Goal: Task Accomplishment & Management: Use online tool/utility

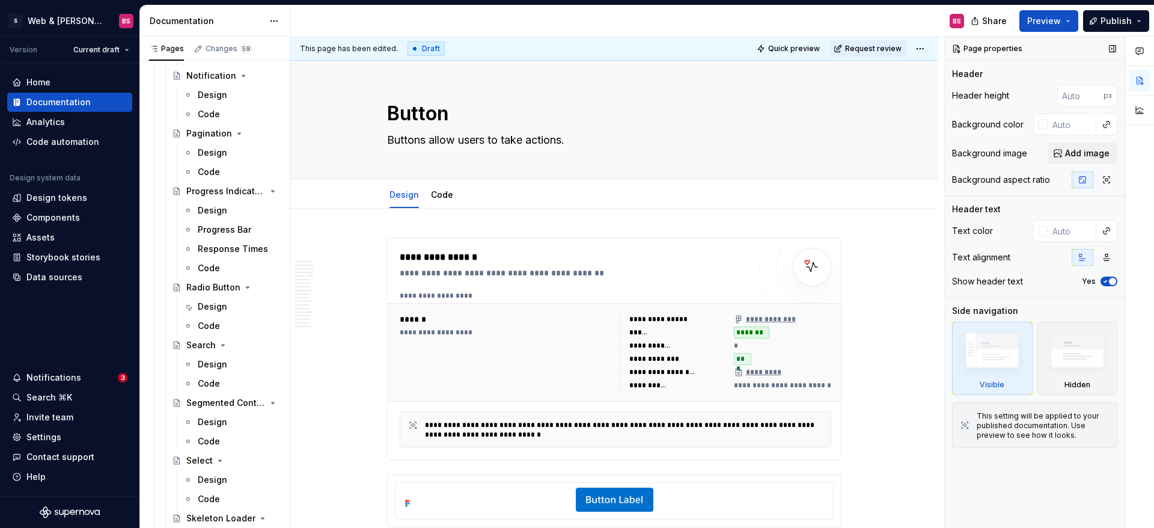
scroll to position [1377, 0]
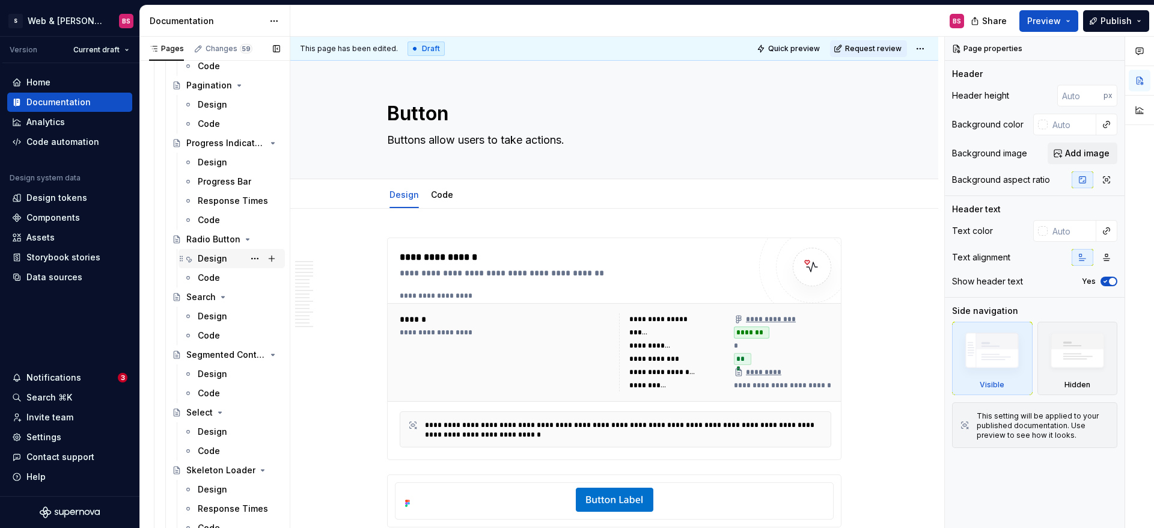
click at [220, 261] on div "Design" at bounding box center [212, 258] width 29 height 12
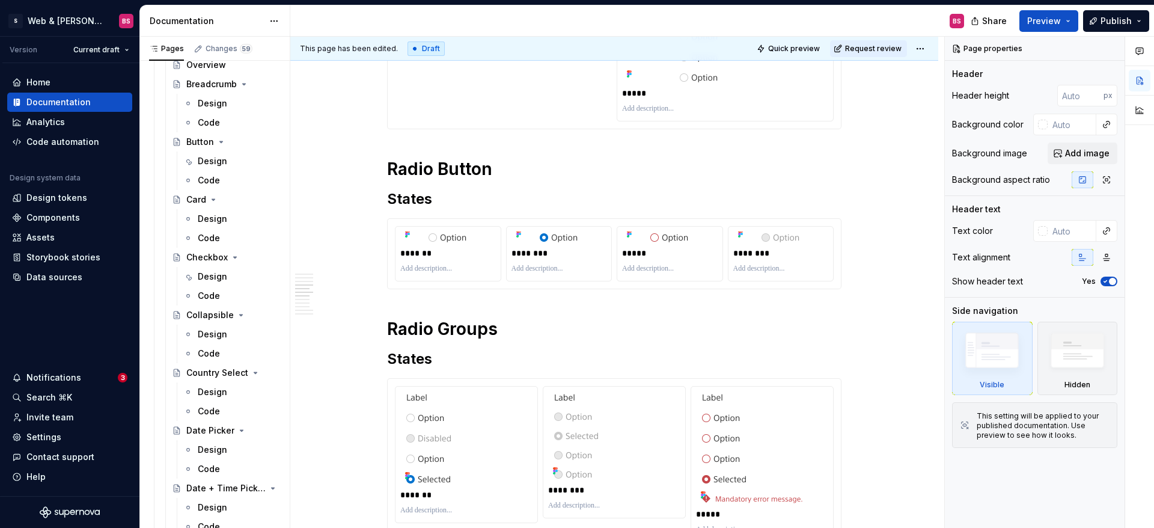
scroll to position [308, 0]
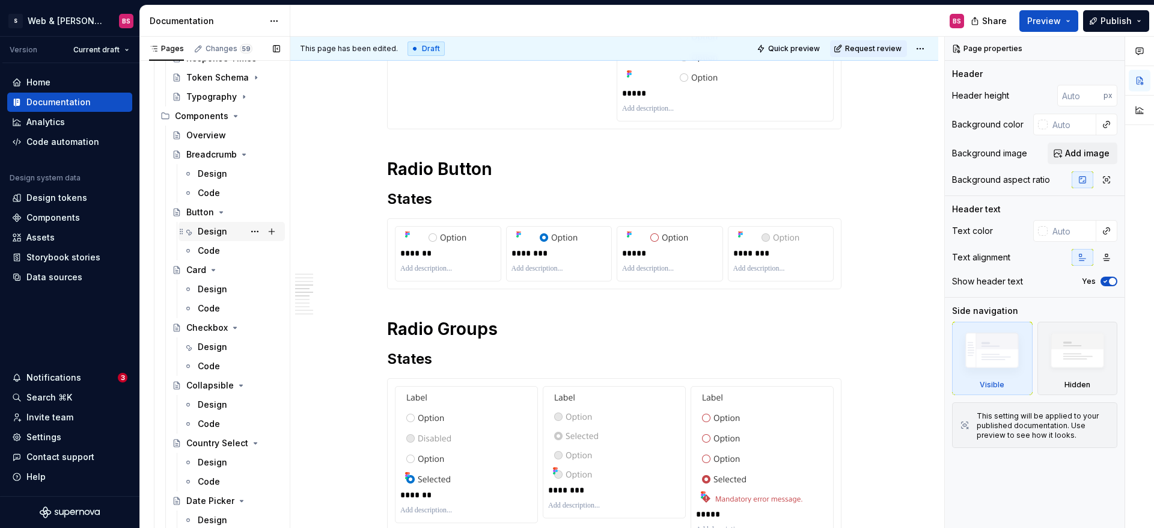
click at [212, 231] on div "Design" at bounding box center [212, 231] width 29 height 12
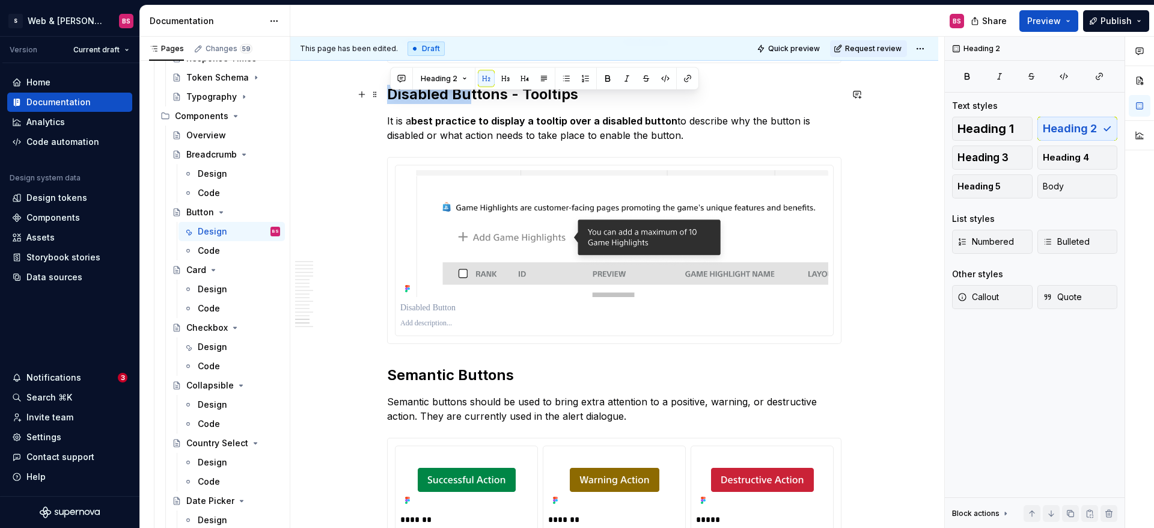
scroll to position [2893, 0]
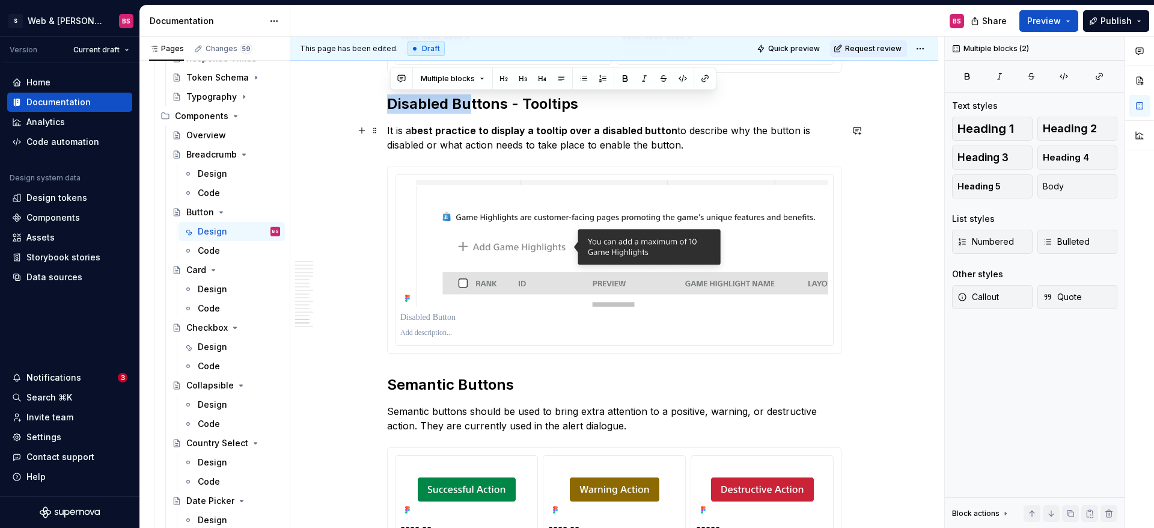
drag, startPoint x: 424, startPoint y: 98, endPoint x: 691, endPoint y: 143, distance: 270.1
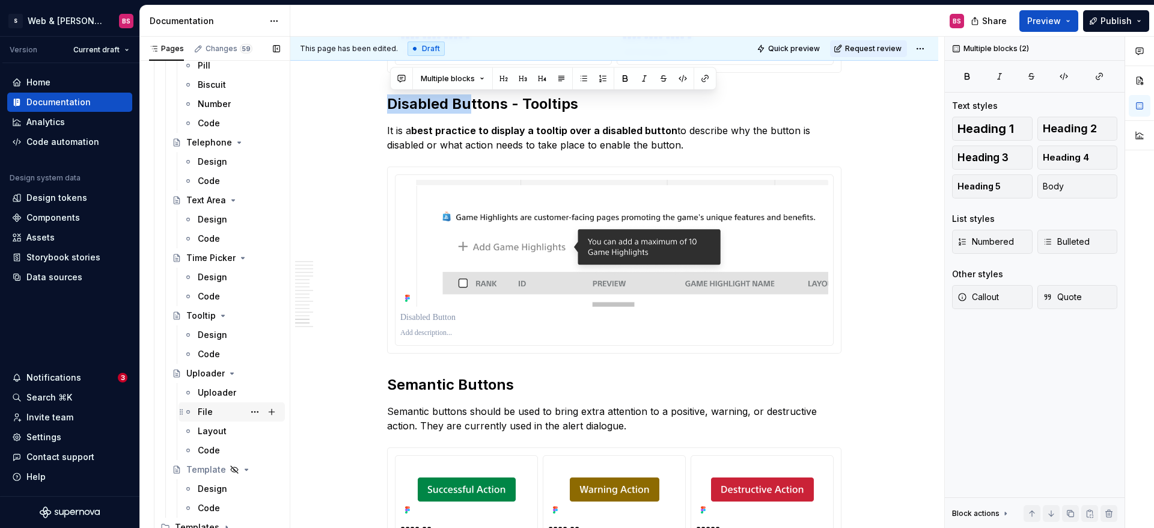
scroll to position [2246, 0]
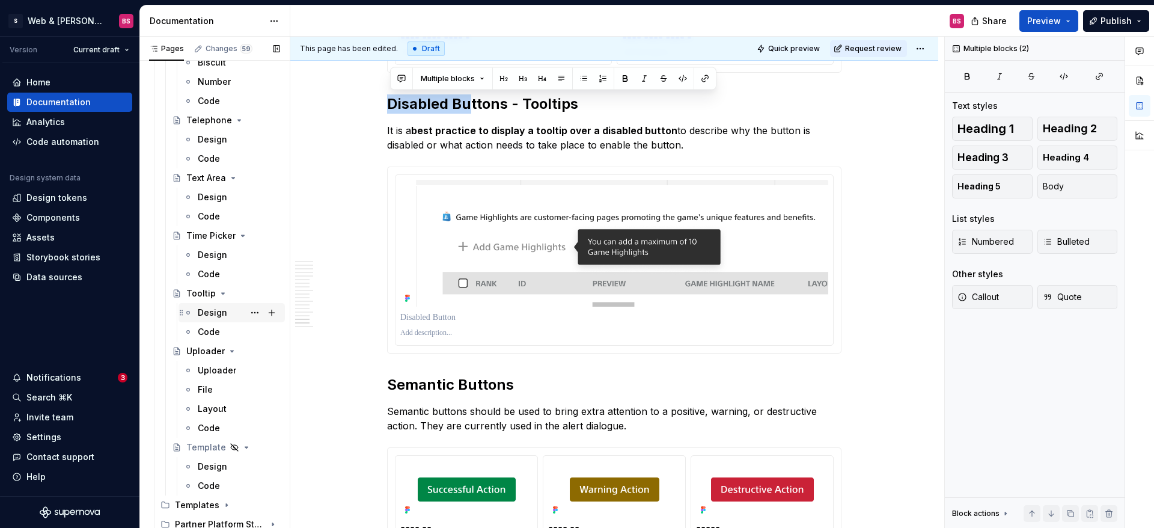
click at [212, 308] on div "Design" at bounding box center [212, 313] width 29 height 12
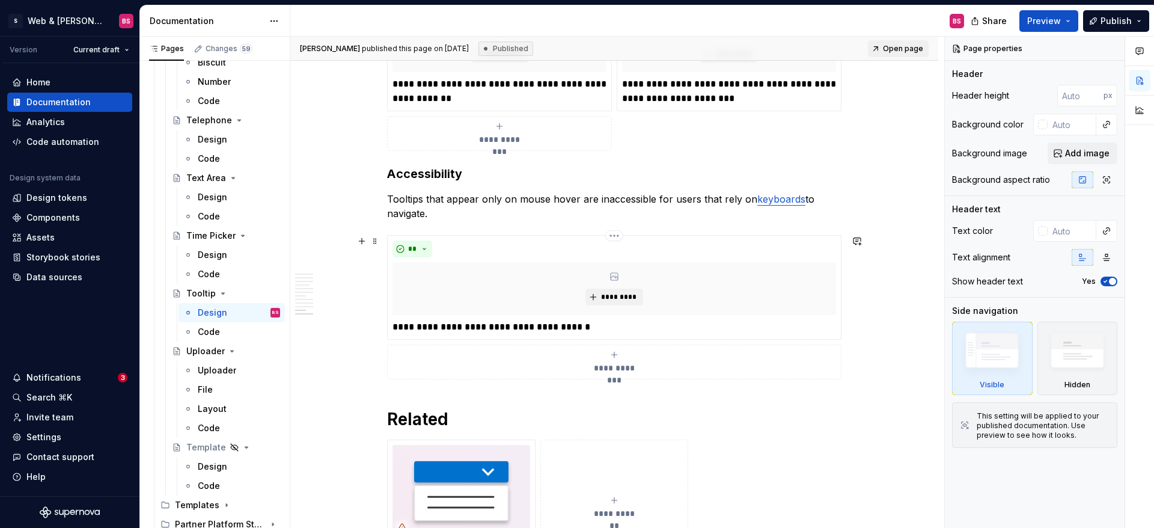
scroll to position [3904, 0]
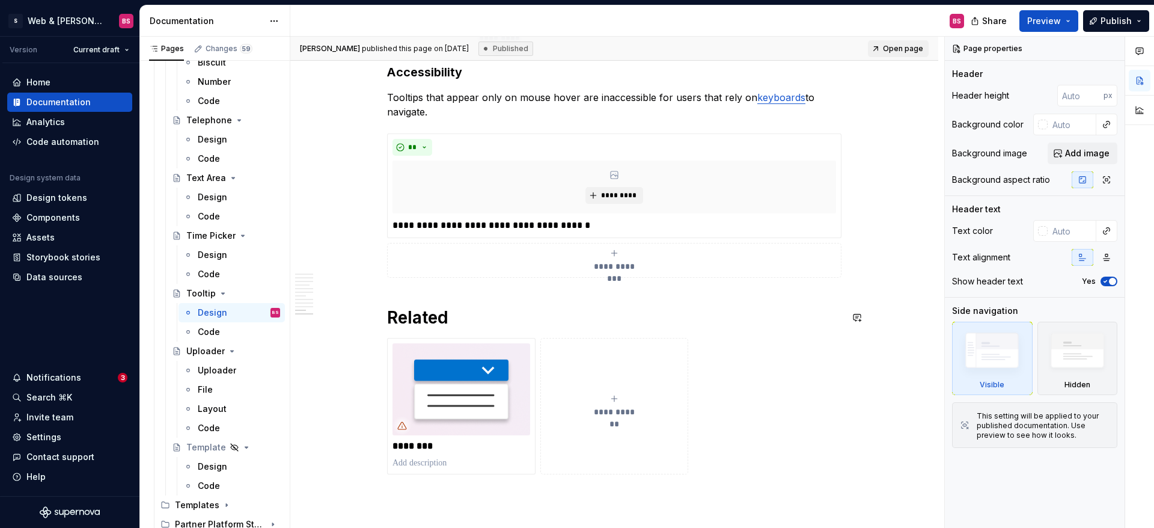
type textarea "*"
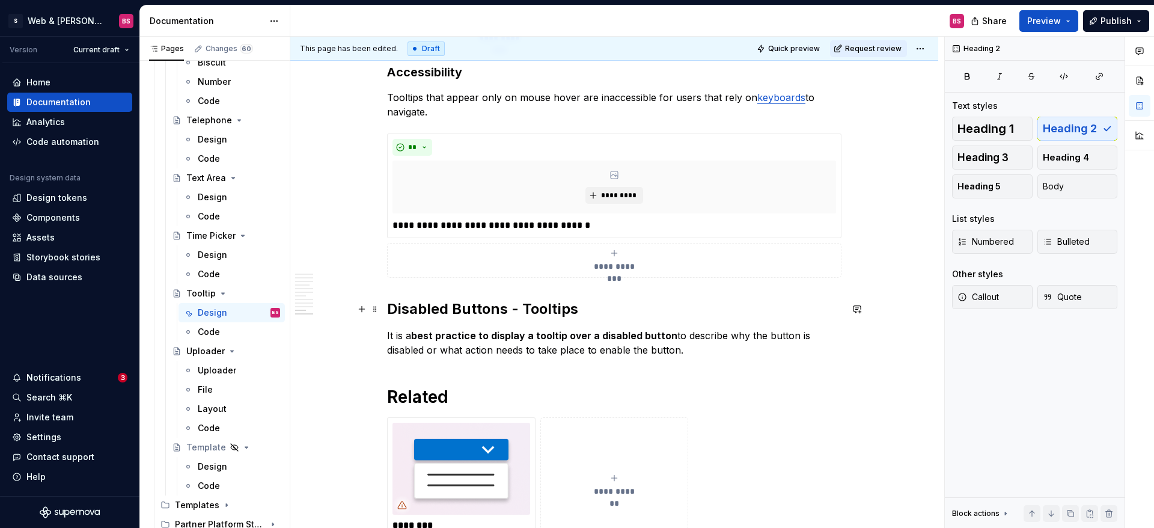
click at [472, 310] on h2 "Disabled Buttons - Tooltips" at bounding box center [614, 308] width 454 height 19
click at [656, 334] on strong "best practice to display a tooltip over a disabled button" at bounding box center [544, 335] width 266 height 12
click at [805, 337] on p "It is a best practice to display a tooltip over a disabled component to describ…" at bounding box center [614, 342] width 454 height 29
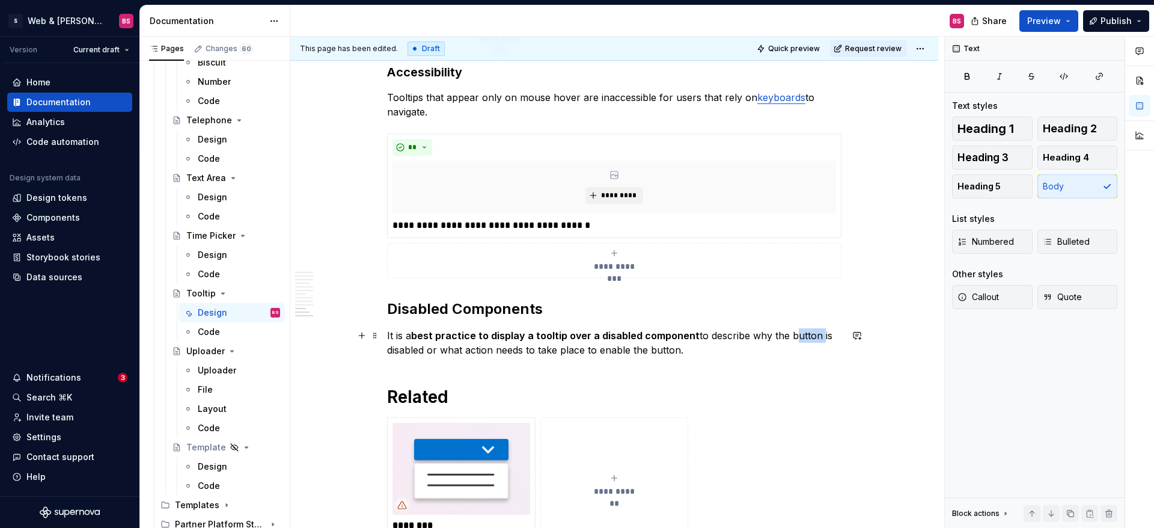
click at [804, 336] on p "It is a best practice to display a tooltip over a disabled component to describ…" at bounding box center [614, 342] width 454 height 29
click at [676, 352] on p "It is a best practice to display a tooltip over a disabled component to describ…" at bounding box center [614, 342] width 454 height 29
click at [747, 344] on p "It is a best practice to display a tooltip over a disabled component to describ…" at bounding box center [614, 342] width 454 height 29
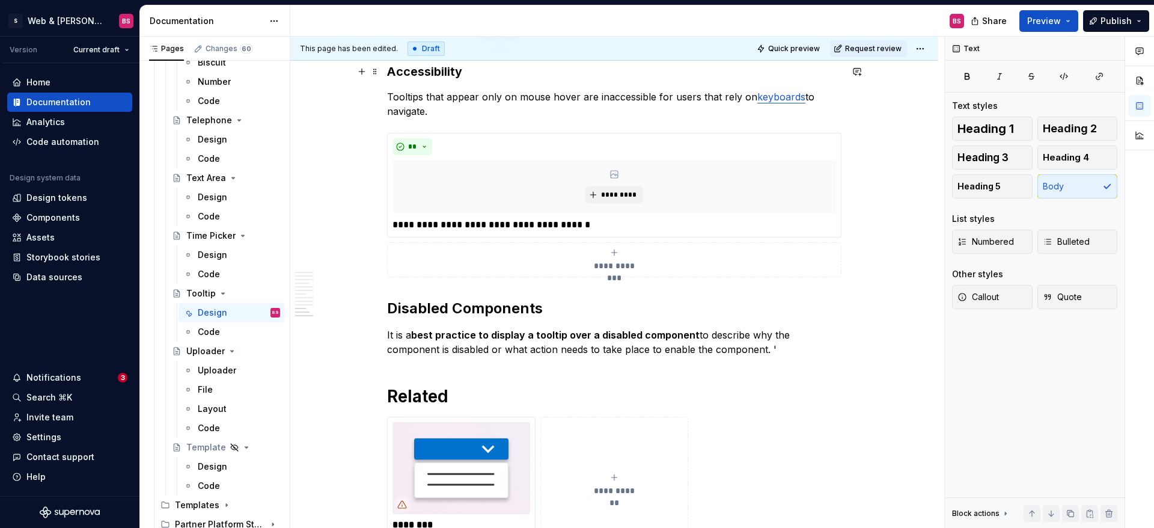
click at [417, 71] on h3 "Accessibility" at bounding box center [614, 71] width 454 height 17
click at [428, 314] on h2 "Disabled Components" at bounding box center [614, 308] width 454 height 19
click at [427, 313] on h2 "Disabled Components" at bounding box center [614, 308] width 454 height 19
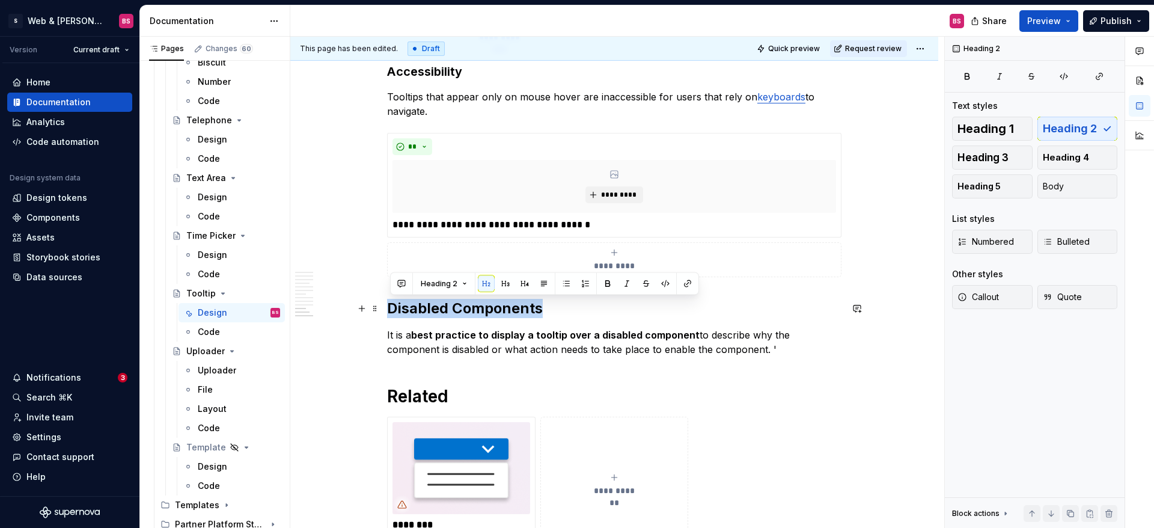
drag, startPoint x: 428, startPoint y: 314, endPoint x: 448, endPoint y: 307, distance: 21.7
click at [428, 314] on h2 "Disabled Components" at bounding box center [614, 308] width 454 height 19
drag, startPoint x: 979, startPoint y: 160, endPoint x: 673, endPoint y: 191, distance: 307.5
click at [979, 160] on span "Heading 3" at bounding box center [983, 157] width 51 height 12
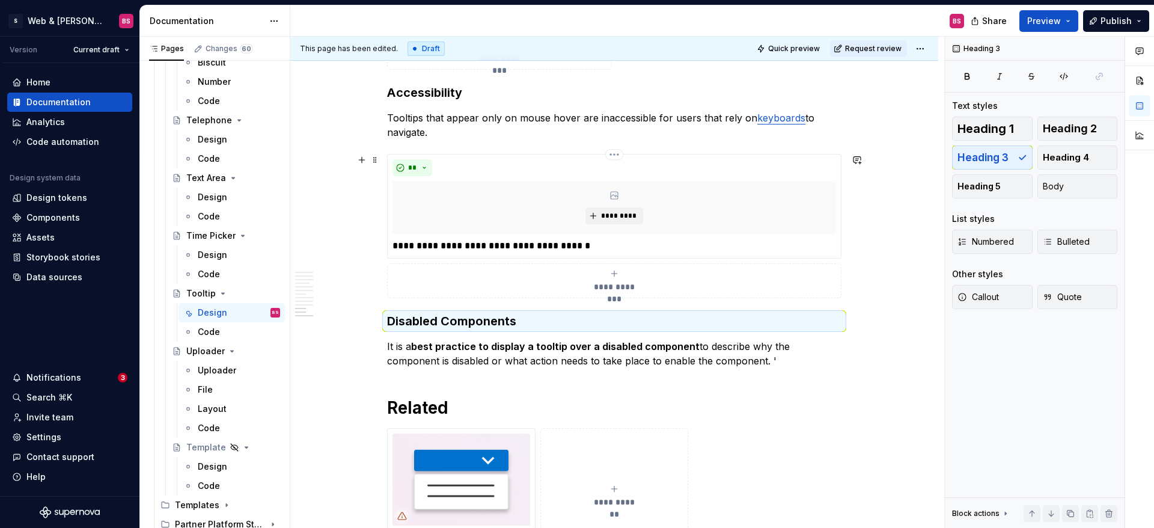
scroll to position [3904, 0]
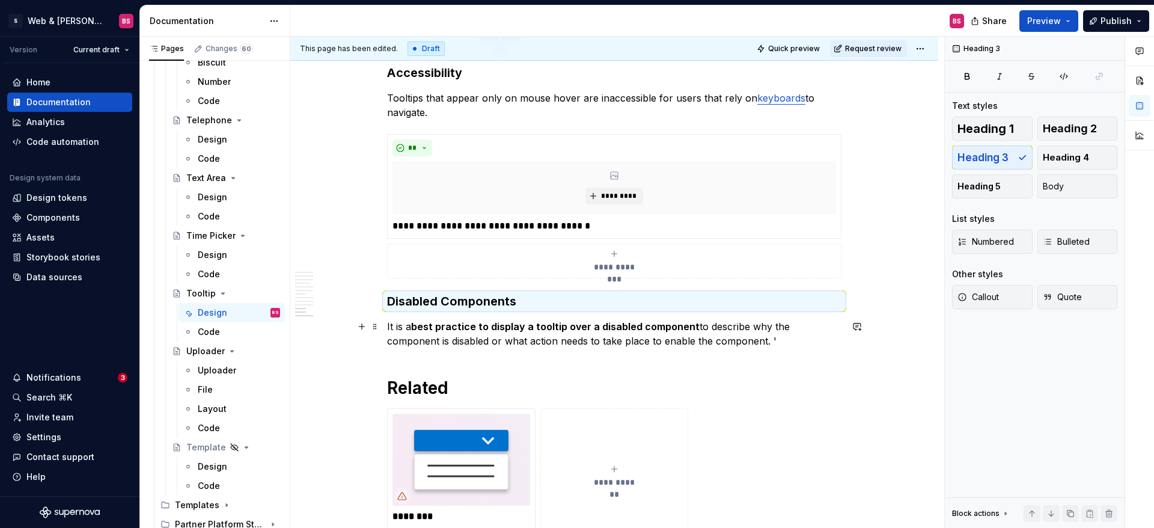
drag, startPoint x: 731, startPoint y: 343, endPoint x: 724, endPoint y: 340, distance: 7.0
click at [730, 343] on p "It is a best practice to display a tooltip over a disabled component to describ…" at bounding box center [614, 333] width 454 height 29
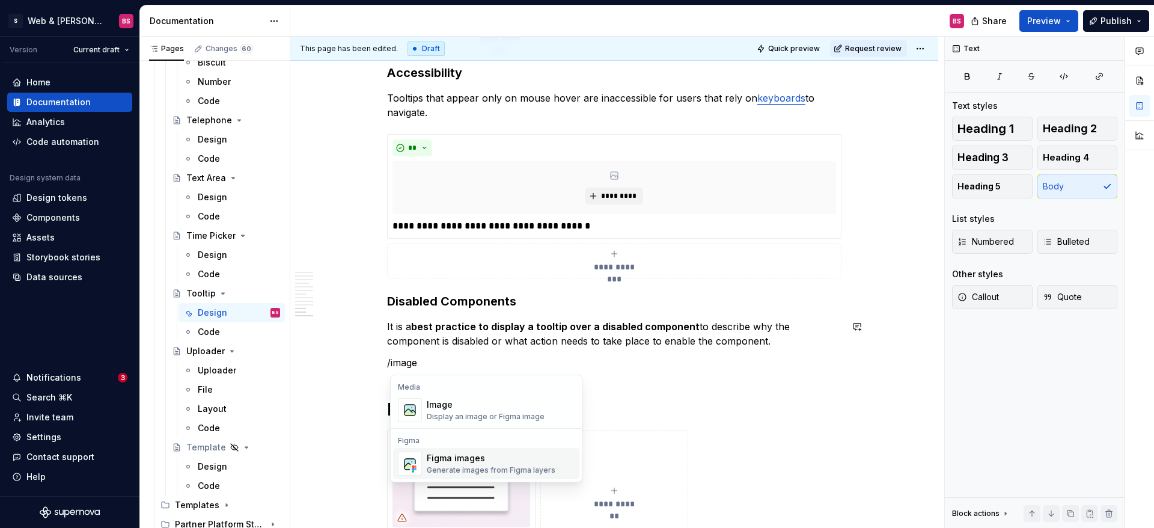
click at [450, 455] on div "Figma images" at bounding box center [491, 458] width 129 height 12
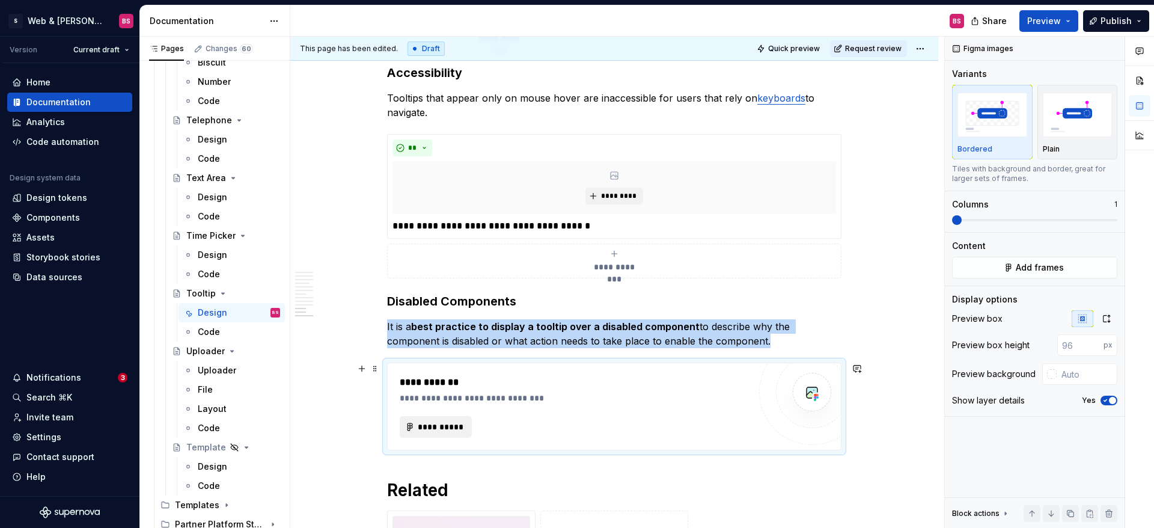
click at [440, 432] on span "**********" at bounding box center [440, 427] width 47 height 12
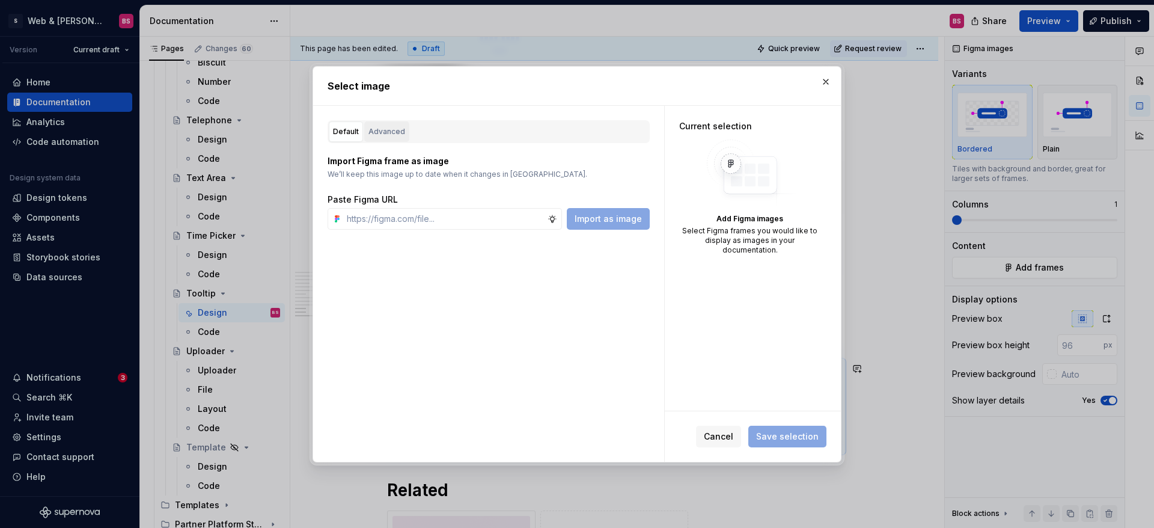
click at [378, 131] on div "Advanced" at bounding box center [386, 132] width 37 height 12
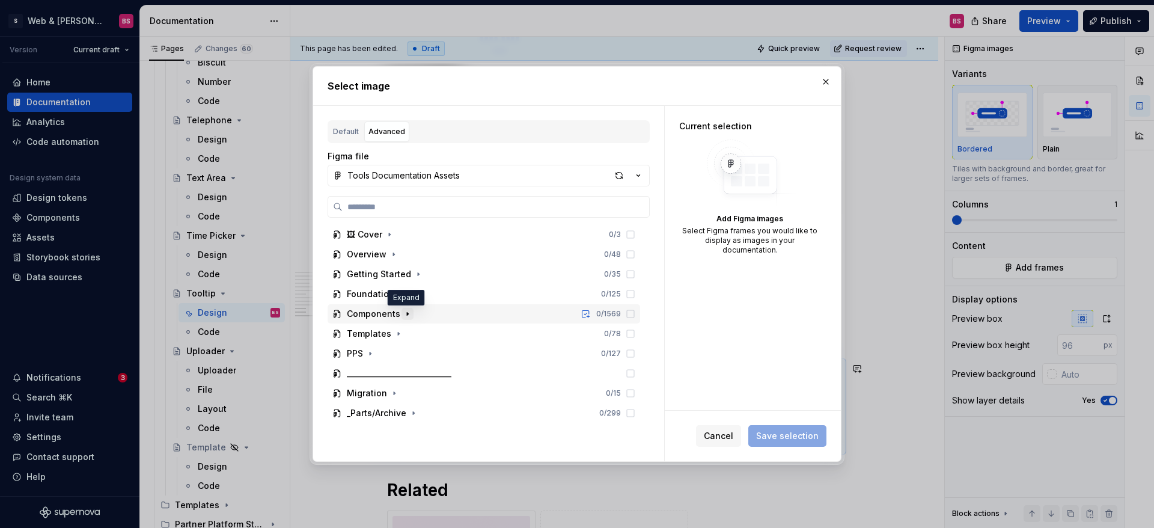
click at [407, 314] on icon "button" at bounding box center [407, 313] width 1 height 3
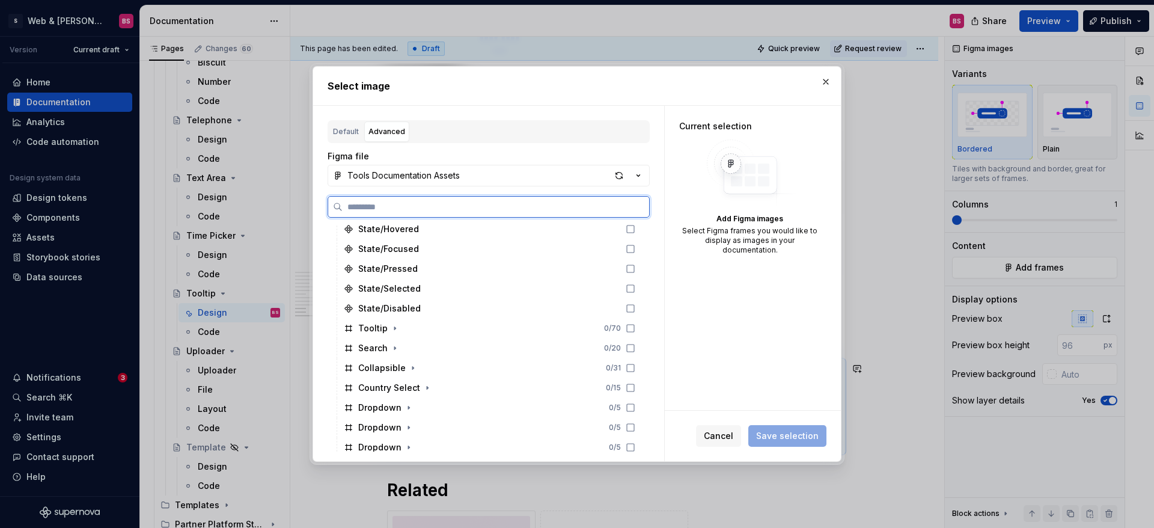
scroll to position [1449, 0]
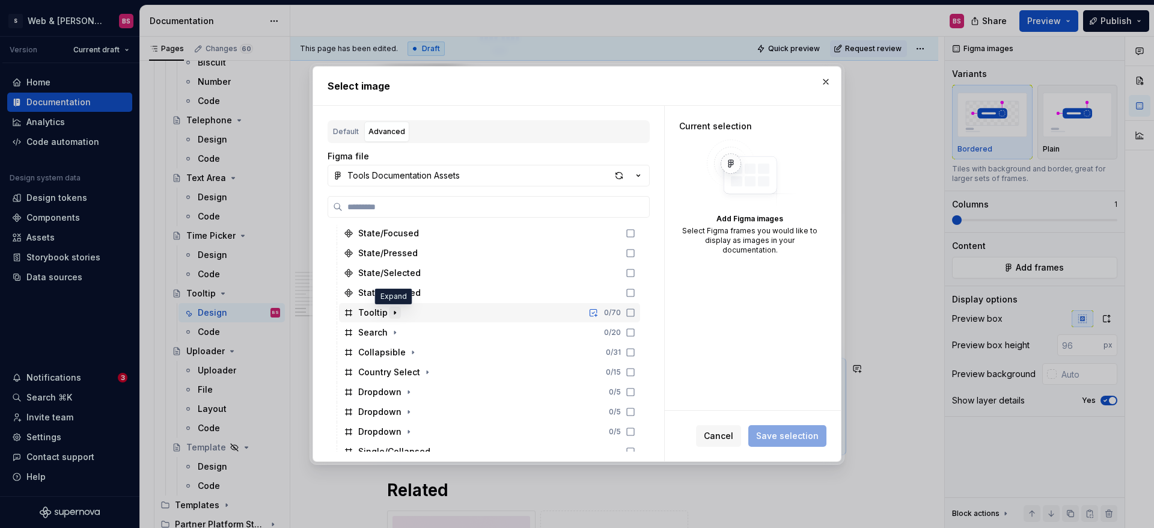
click at [392, 314] on icon "button" at bounding box center [395, 313] width 10 height 10
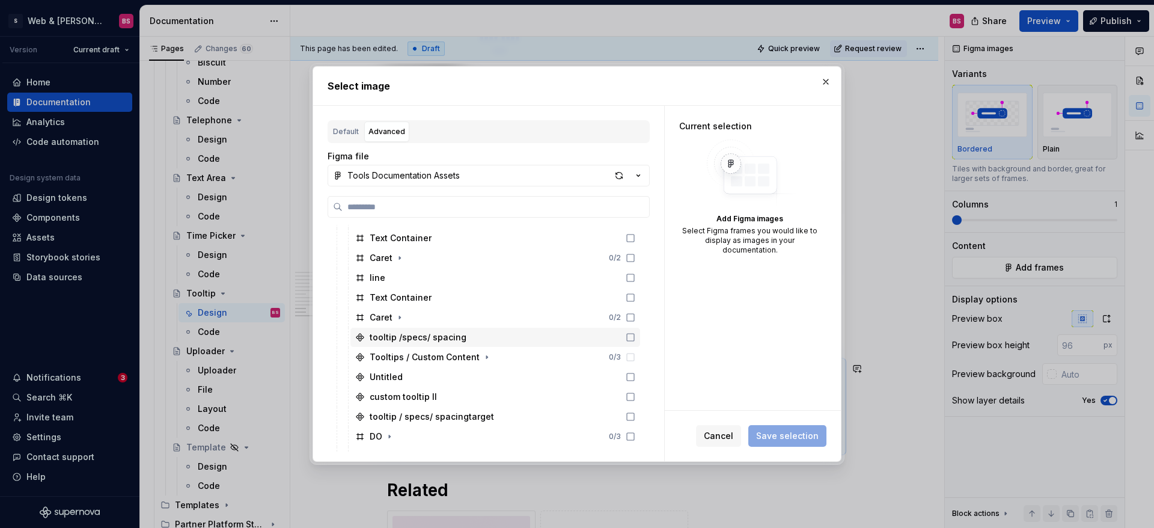
scroll to position [1569, 0]
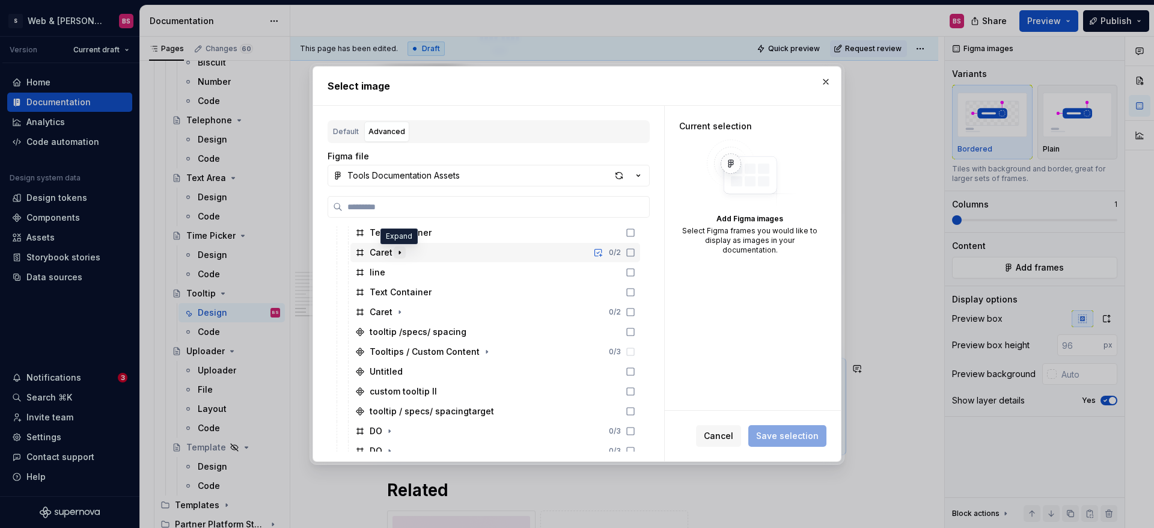
click at [400, 250] on icon "button" at bounding box center [400, 253] width 10 height 10
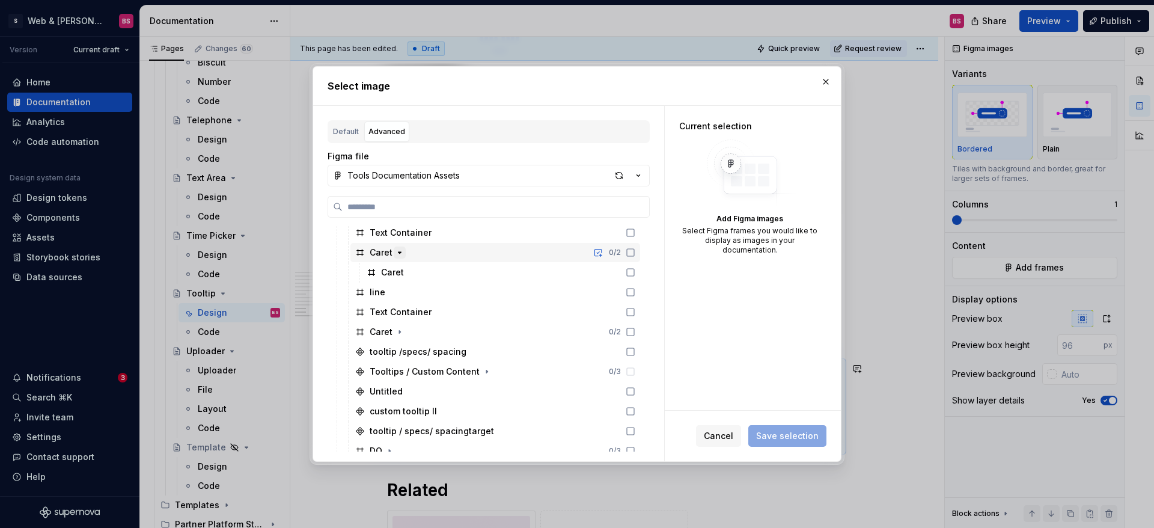
click at [400, 250] on icon "button" at bounding box center [400, 253] width 10 height 10
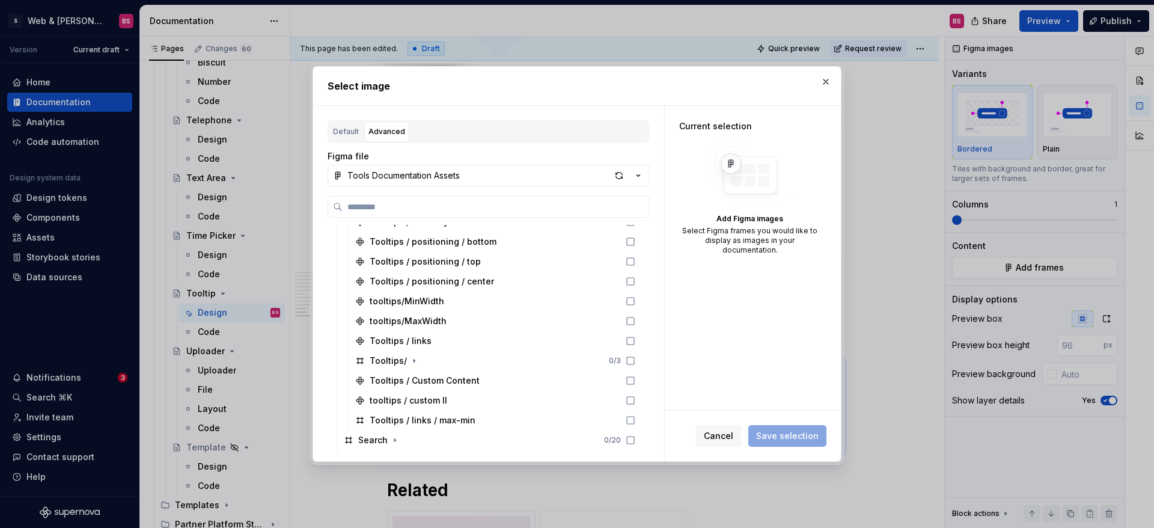
scroll to position [2075, 0]
click at [414, 361] on icon "button" at bounding box center [414, 361] width 10 height 10
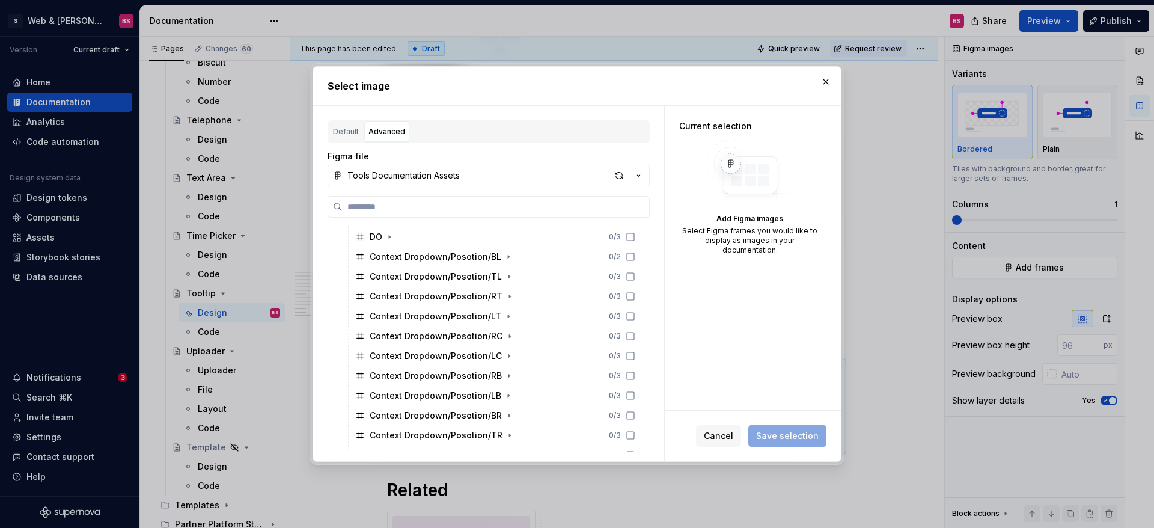
scroll to position [1805, 0]
click at [617, 171] on div "button" at bounding box center [619, 175] width 17 height 17
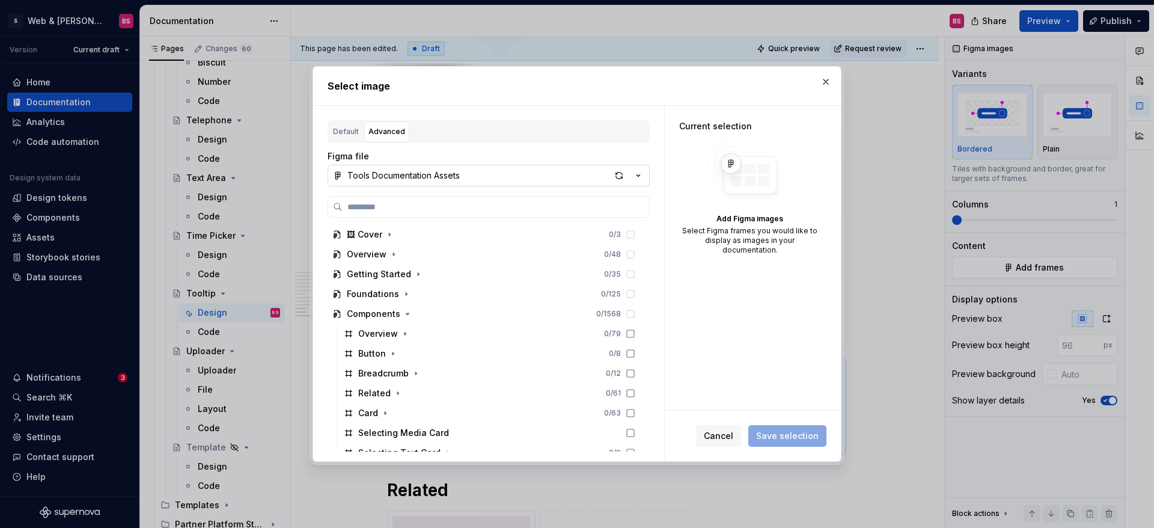
type textarea "*"
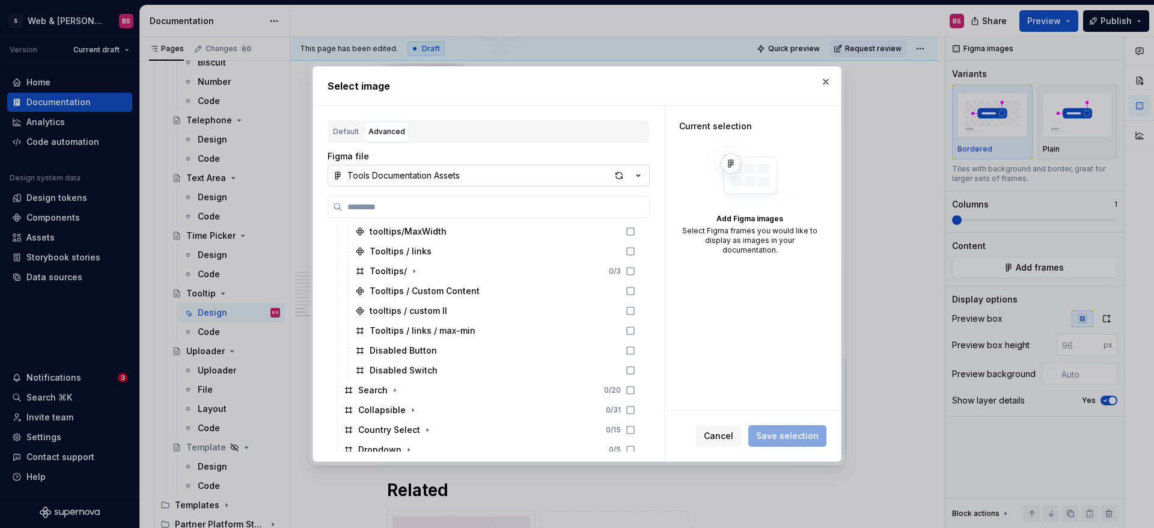
scroll to position [2087, 0]
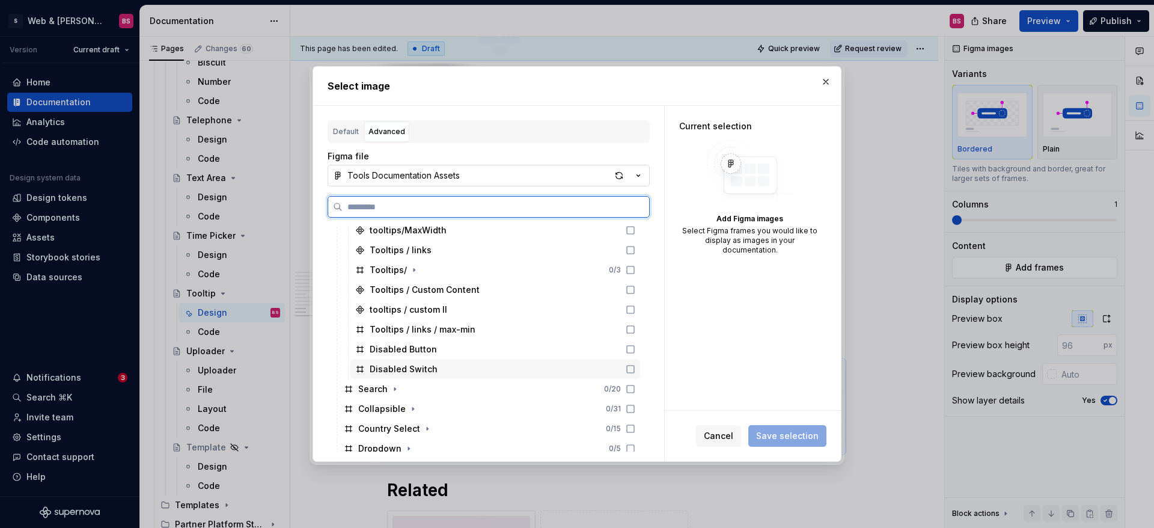
click at [412, 365] on div "Disabled Switch" at bounding box center [404, 369] width 68 height 12
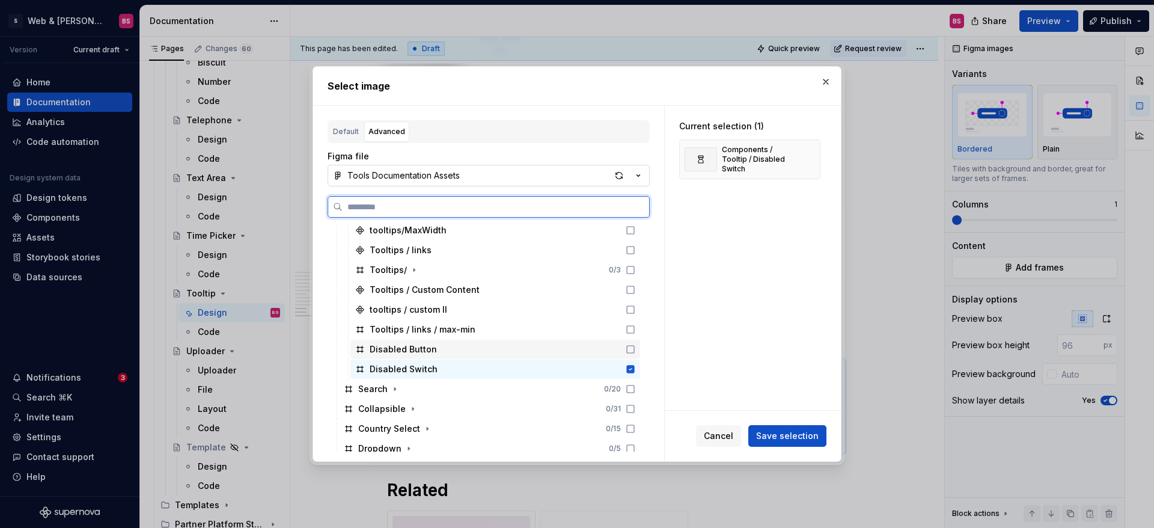
click at [412, 346] on div "Disabled Button" at bounding box center [403, 349] width 67 height 12
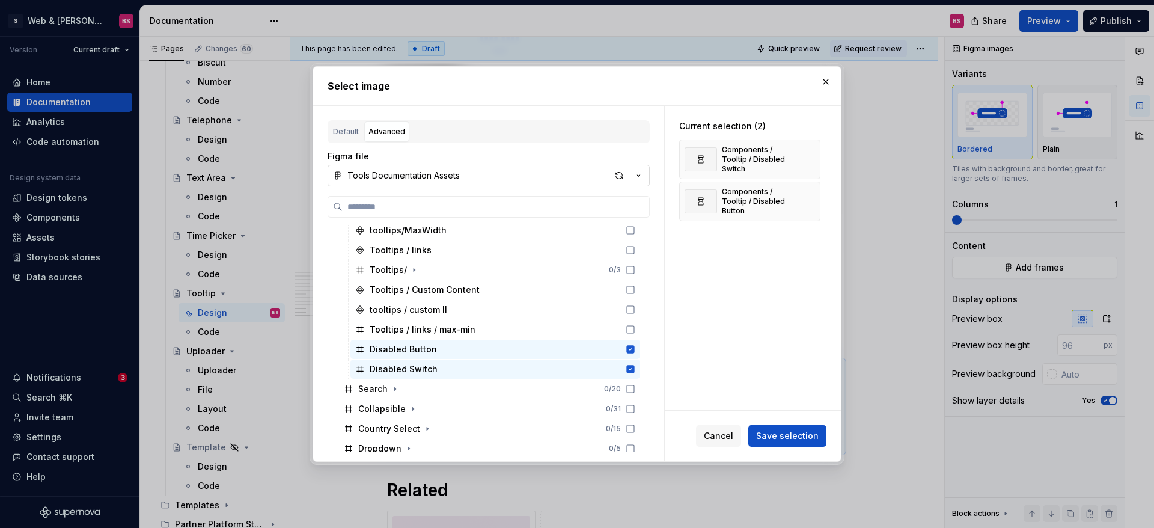
click at [780, 438] on span "Save selection" at bounding box center [787, 436] width 63 height 12
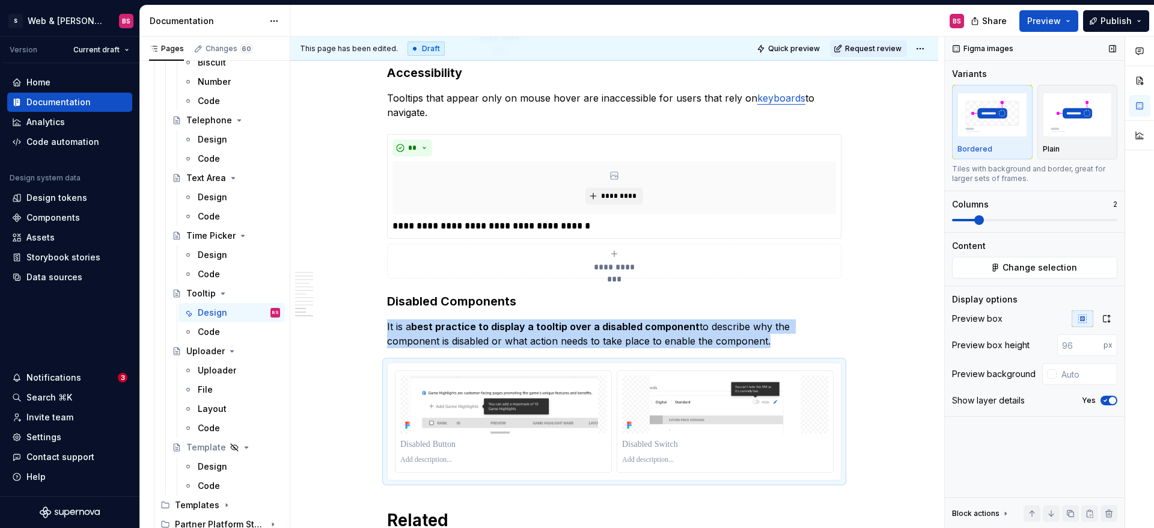
scroll to position [3963, 0]
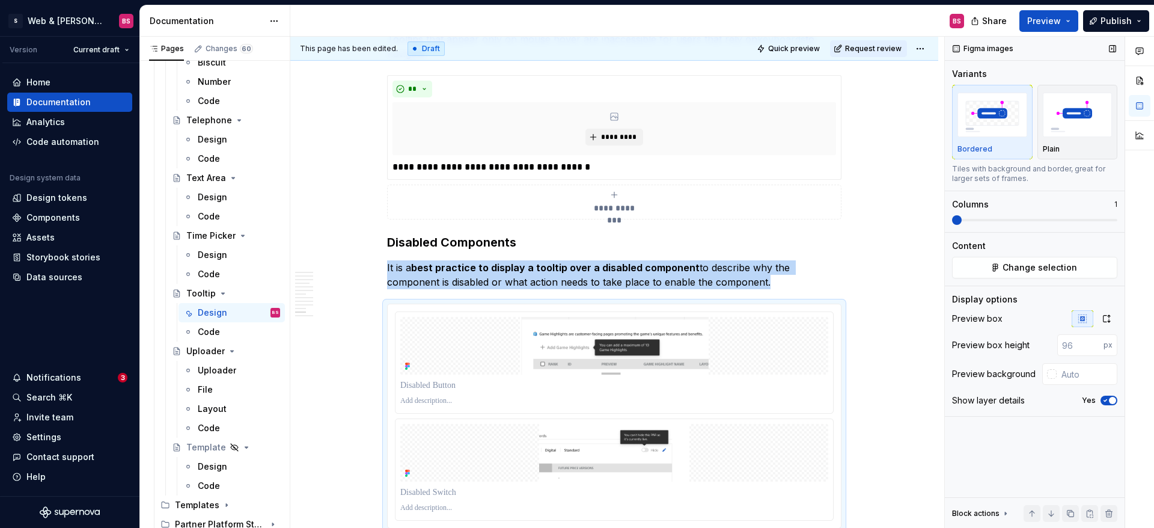
click at [947, 226] on div "Figma images Variants Bordered Plain Tiles with background and border, great fo…" at bounding box center [1035, 283] width 180 height 492
click at [1106, 316] on icon "button" at bounding box center [1107, 319] width 10 height 10
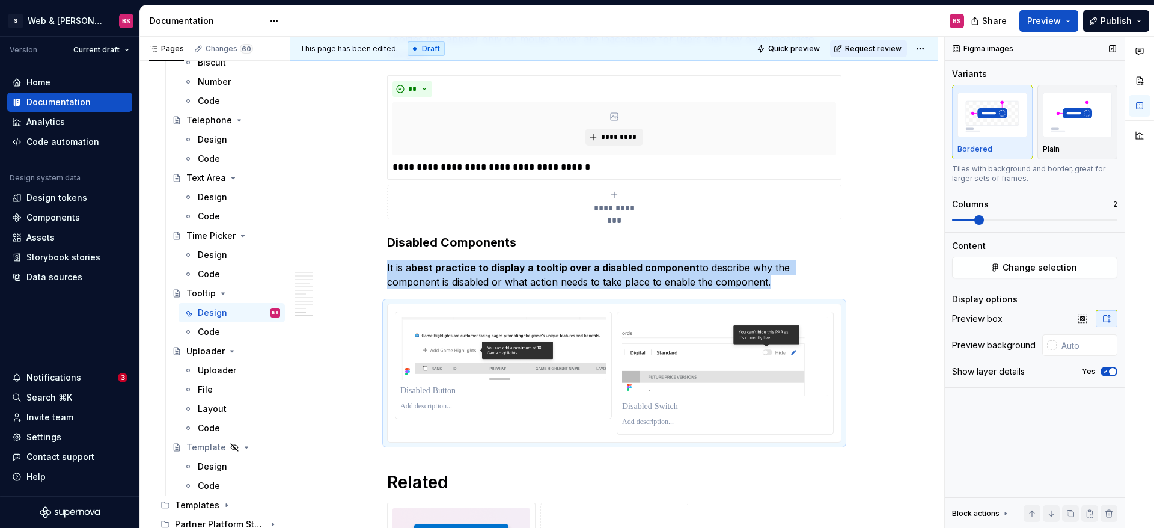
click at [974, 221] on span at bounding box center [979, 220] width 10 height 10
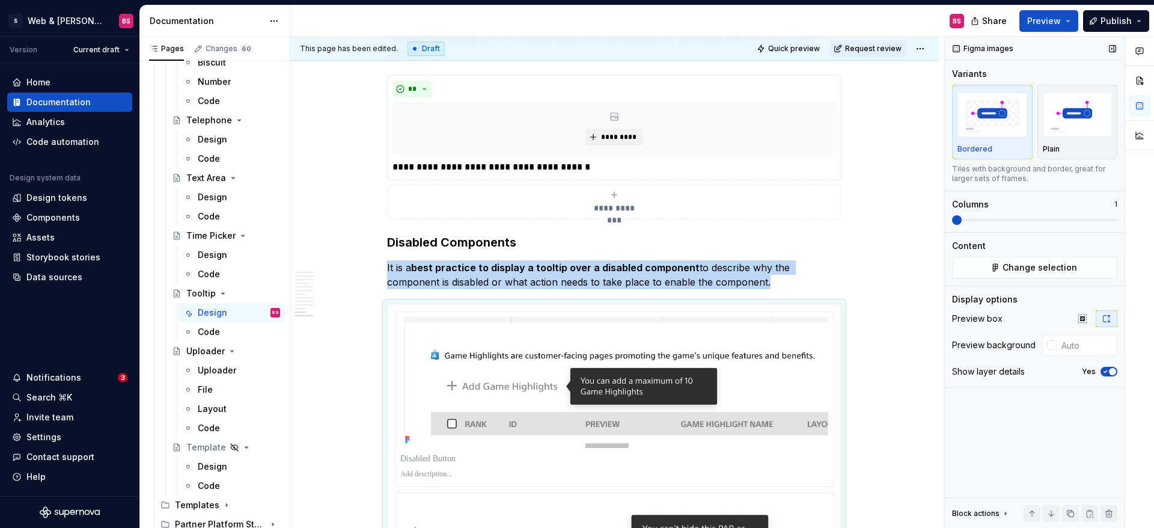
scroll to position [4142, 0]
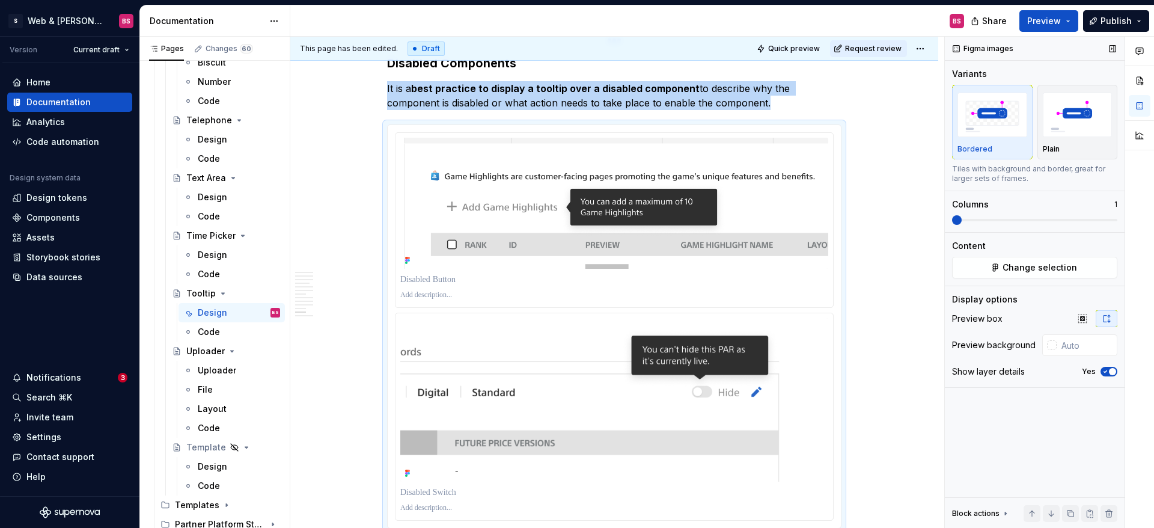
click at [952, 221] on span at bounding box center [952, 220] width 0 height 2
click at [444, 283] on p at bounding box center [614, 280] width 428 height 12
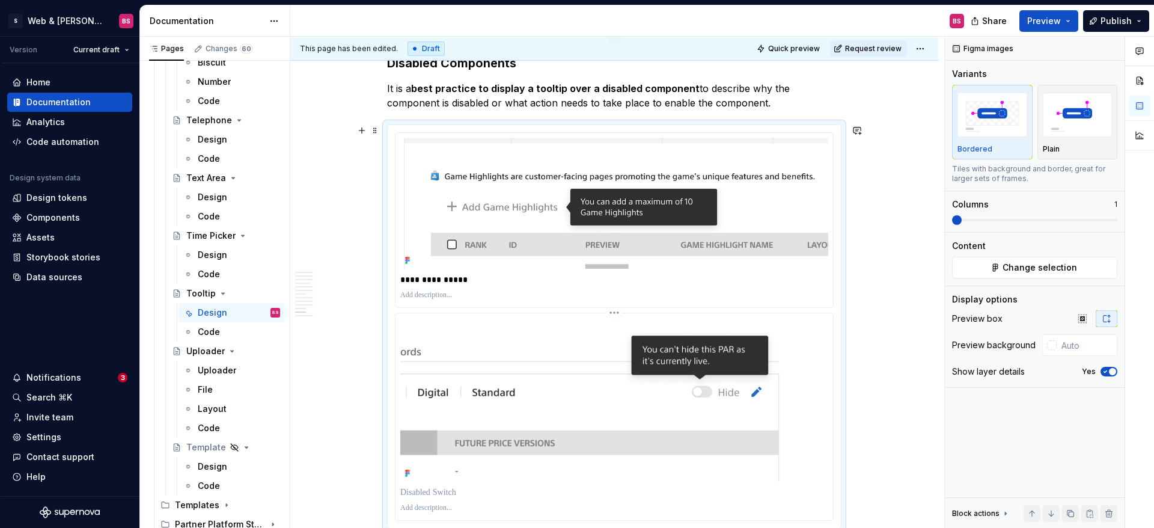
click at [453, 494] on p at bounding box center [614, 492] width 428 height 12
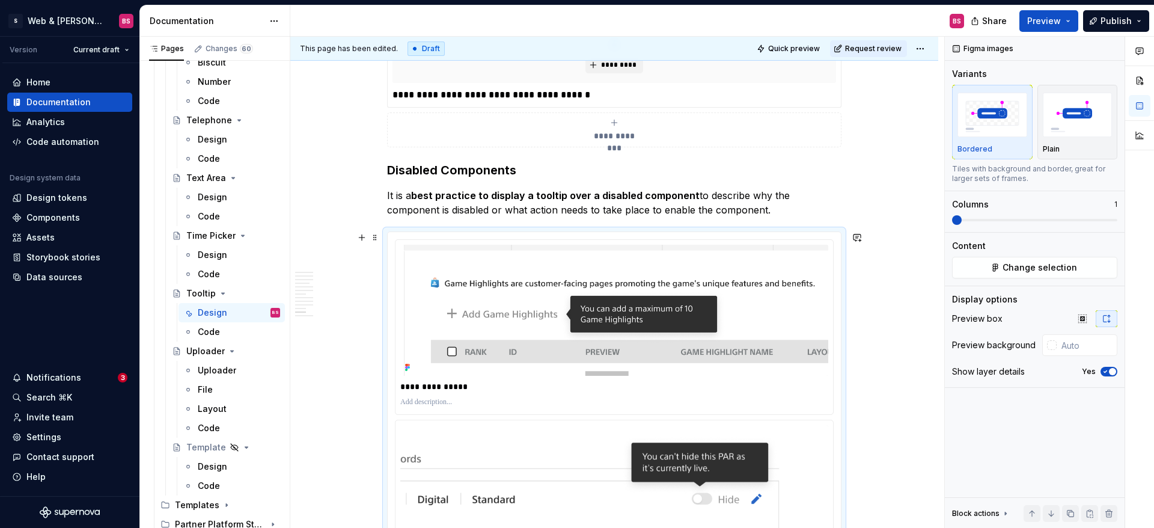
scroll to position [4034, 0]
click at [737, 213] on p "It is a best practice to display a tooltip over a disabled component to describ…" at bounding box center [614, 203] width 454 height 29
click at [772, 234] on div "**********" at bounding box center [614, 434] width 453 height 403
click at [1039, 263] on span "Change selection" at bounding box center [1040, 267] width 75 height 12
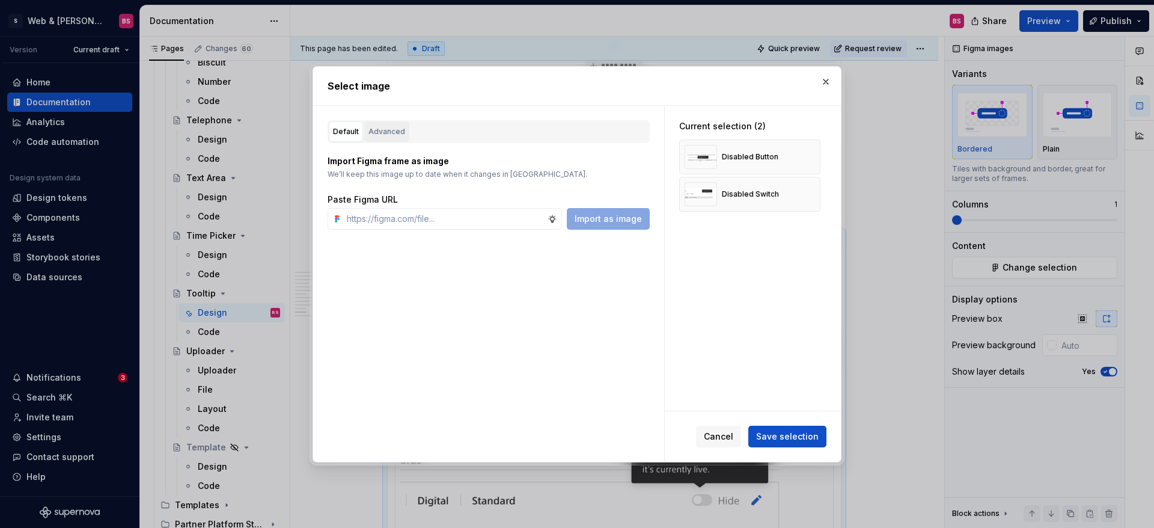
click at [390, 133] on div "Advanced" at bounding box center [386, 132] width 37 height 12
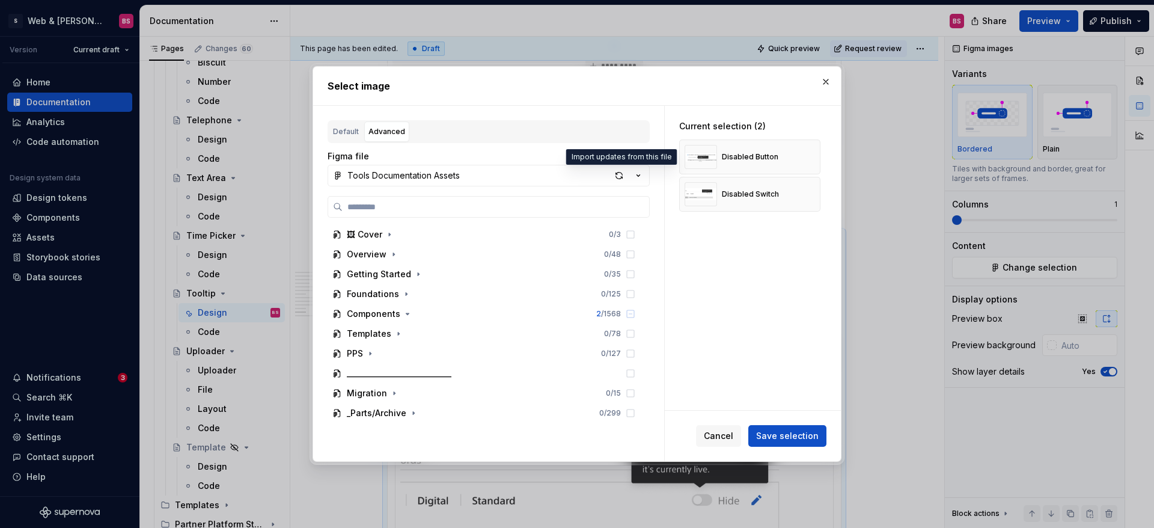
drag, startPoint x: 623, startPoint y: 177, endPoint x: 652, endPoint y: 310, distance: 136.1
click at [622, 177] on div "button" at bounding box center [619, 175] width 17 height 17
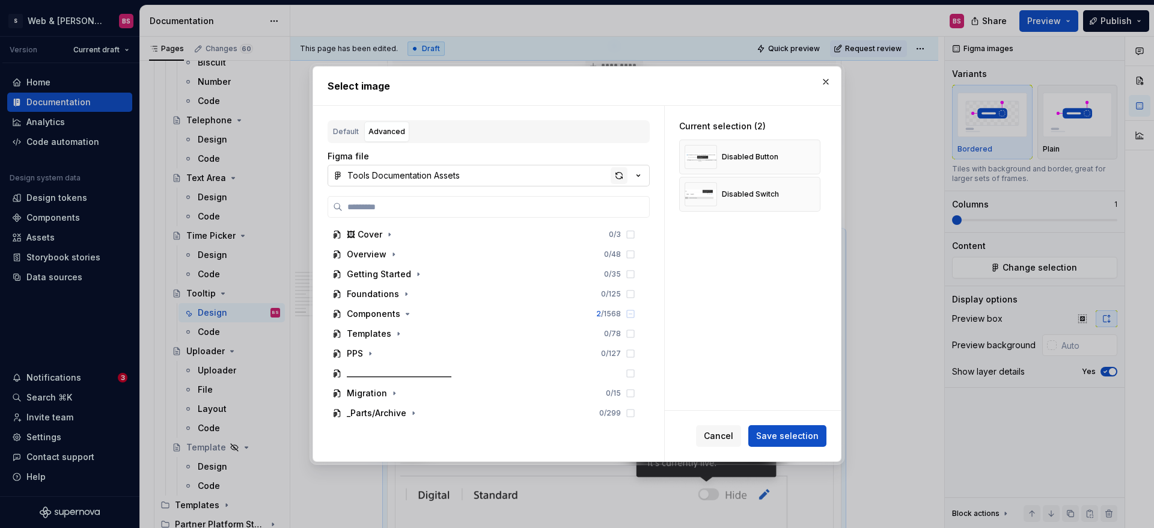
click at [619, 177] on div "button" at bounding box center [619, 175] width 17 height 17
click at [825, 81] on button "button" at bounding box center [826, 81] width 17 height 17
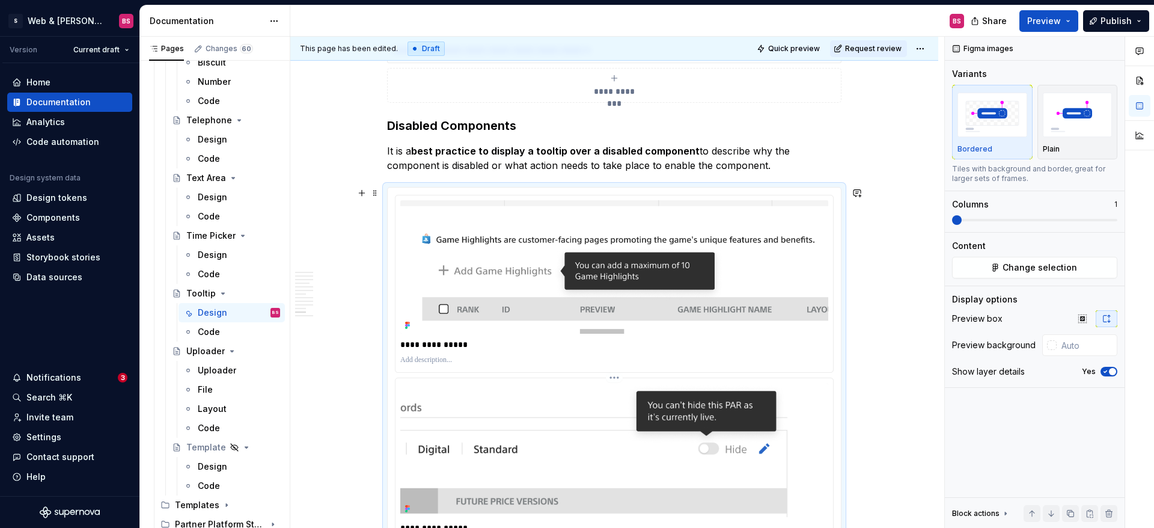
scroll to position [4123, 0]
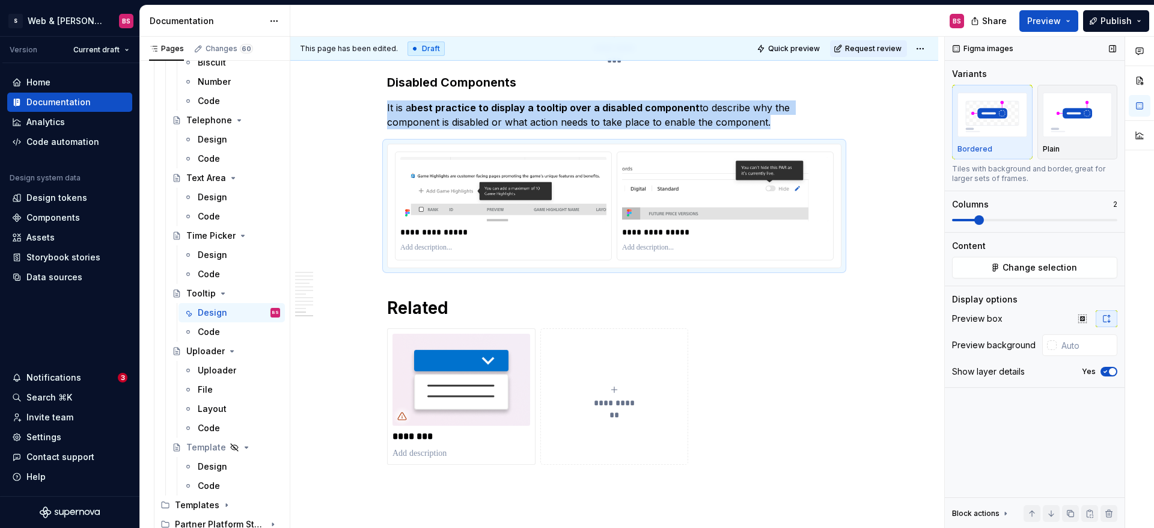
click at [972, 219] on span at bounding box center [1034, 220] width 165 height 10
click at [491, 332] on div "********" at bounding box center [461, 396] width 148 height 136
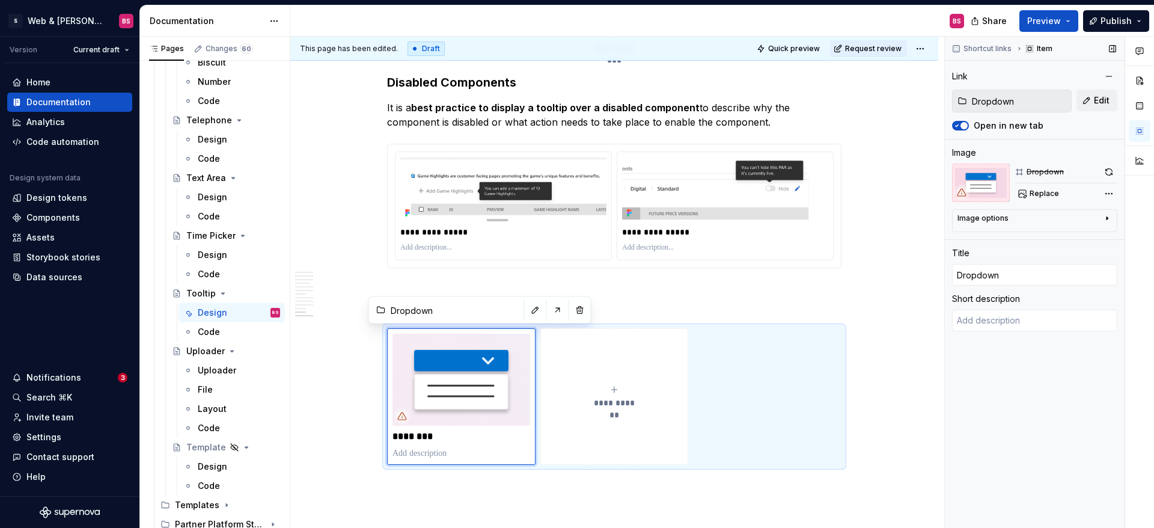
click at [1108, 172] on button "button" at bounding box center [1109, 172] width 17 height 17
click at [1034, 186] on button "Replace" at bounding box center [1040, 193] width 50 height 17
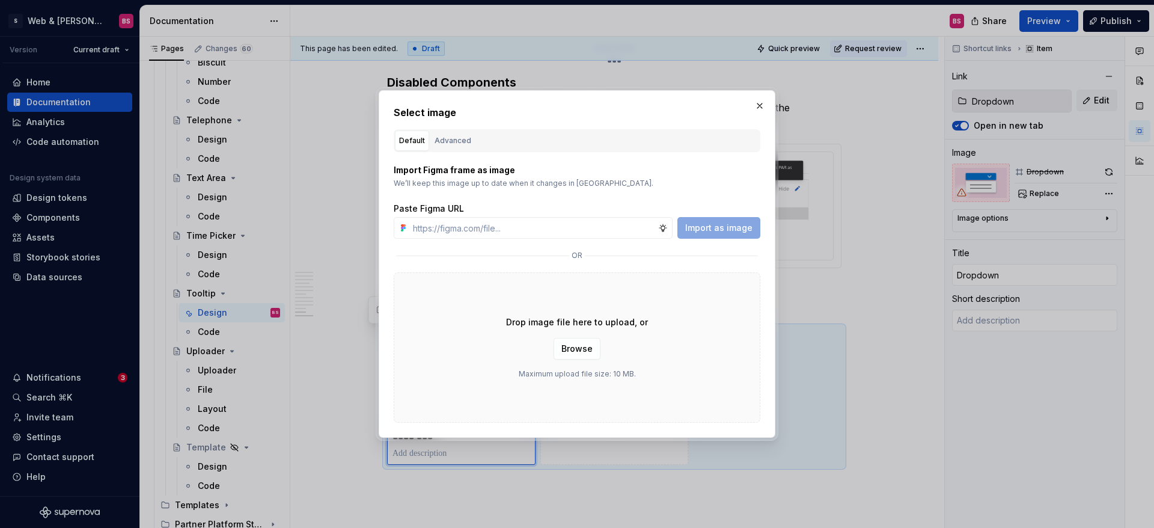
click at [453, 144] on div "Advanced" at bounding box center [453, 141] width 37 height 12
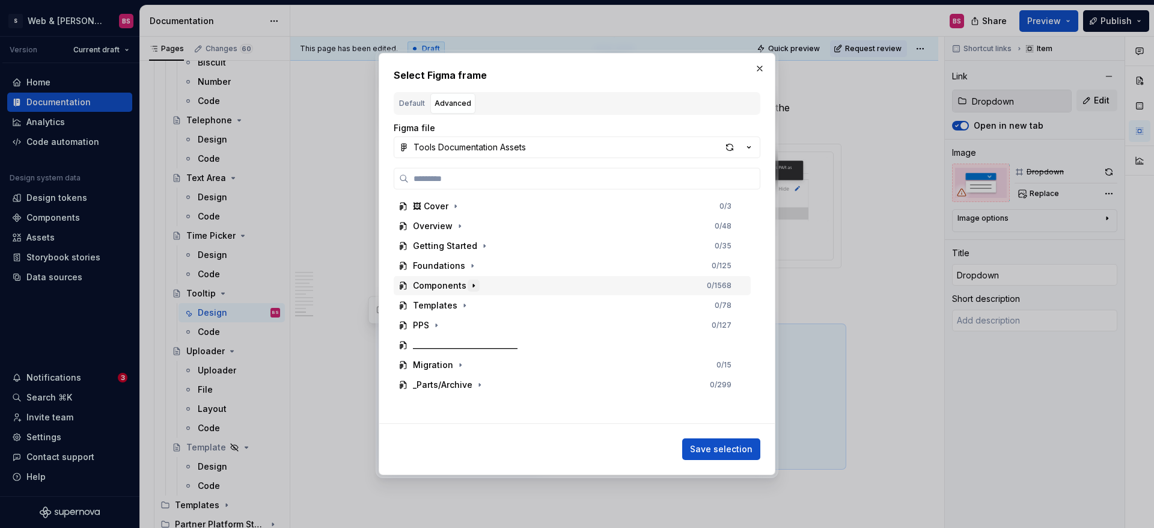
click at [469, 286] on icon "button" at bounding box center [474, 286] width 10 height 10
click at [471, 302] on icon "button" at bounding box center [471, 306] width 10 height 10
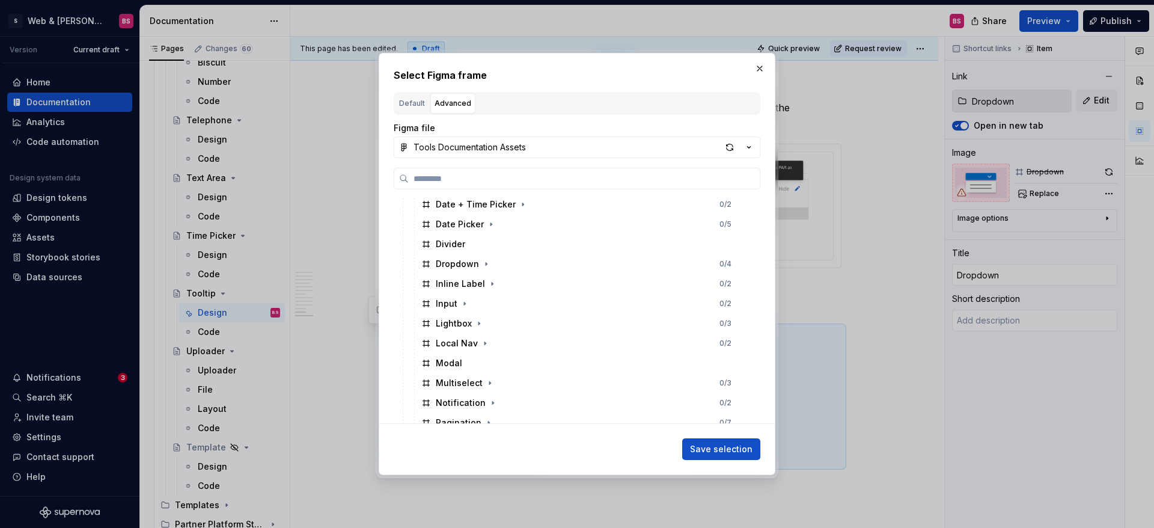
scroll to position [235, 0]
click at [483, 269] on icon "button" at bounding box center [487, 269] width 10 height 10
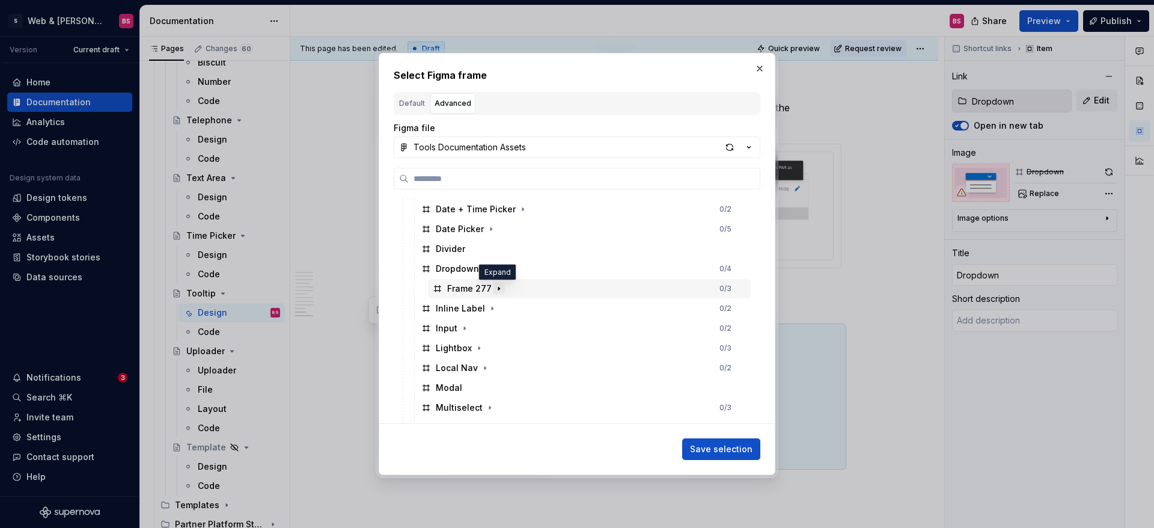
click at [494, 284] on icon "button" at bounding box center [499, 289] width 10 height 10
click at [498, 289] on icon "button" at bounding box center [499, 289] width 10 height 10
click at [453, 261] on div "Dropdown 0 / 4" at bounding box center [584, 268] width 334 height 19
click at [730, 445] on span "Save selection" at bounding box center [721, 449] width 63 height 12
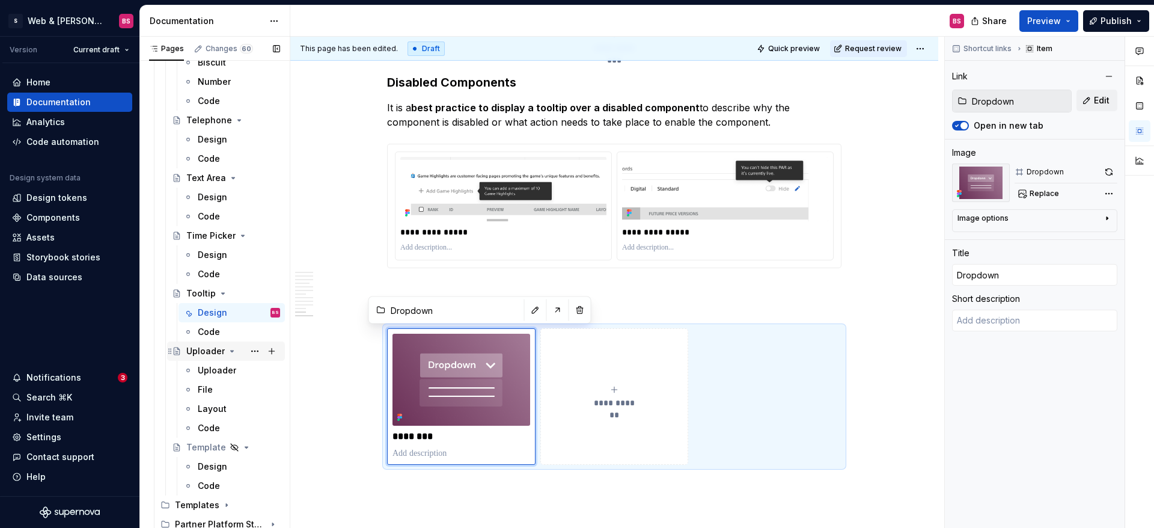
click at [229, 351] on icon "Page tree" at bounding box center [232, 351] width 10 height 10
click at [233, 349] on icon "Page tree" at bounding box center [232, 351] width 10 height 10
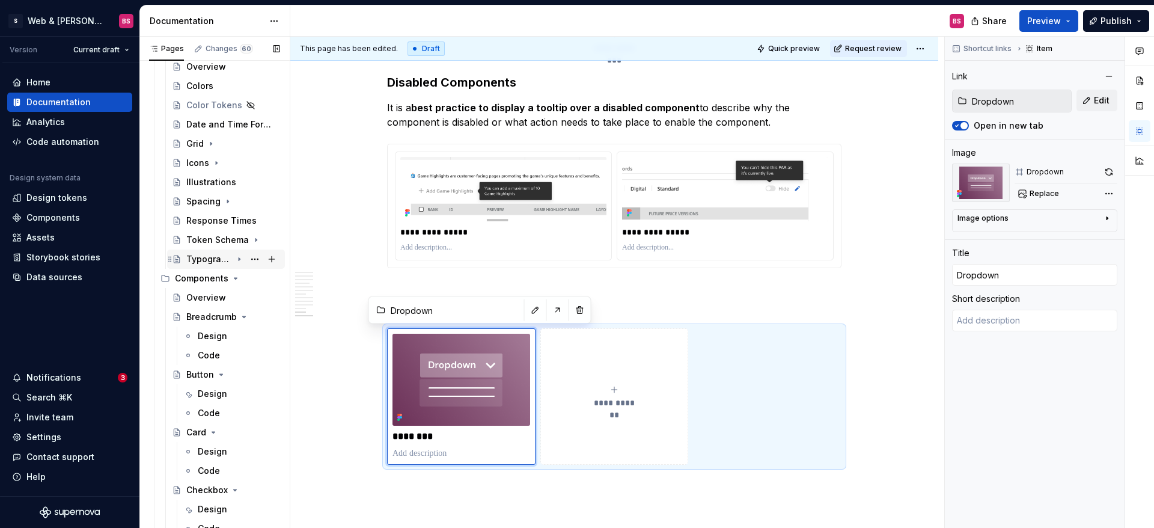
scroll to position [146, 0]
click at [236, 277] on icon "Page tree" at bounding box center [236, 278] width 10 height 10
click at [235, 278] on icon "Page tree" at bounding box center [235, 278] width 1 height 3
click at [215, 302] on div "Overview" at bounding box center [206, 297] width 40 height 12
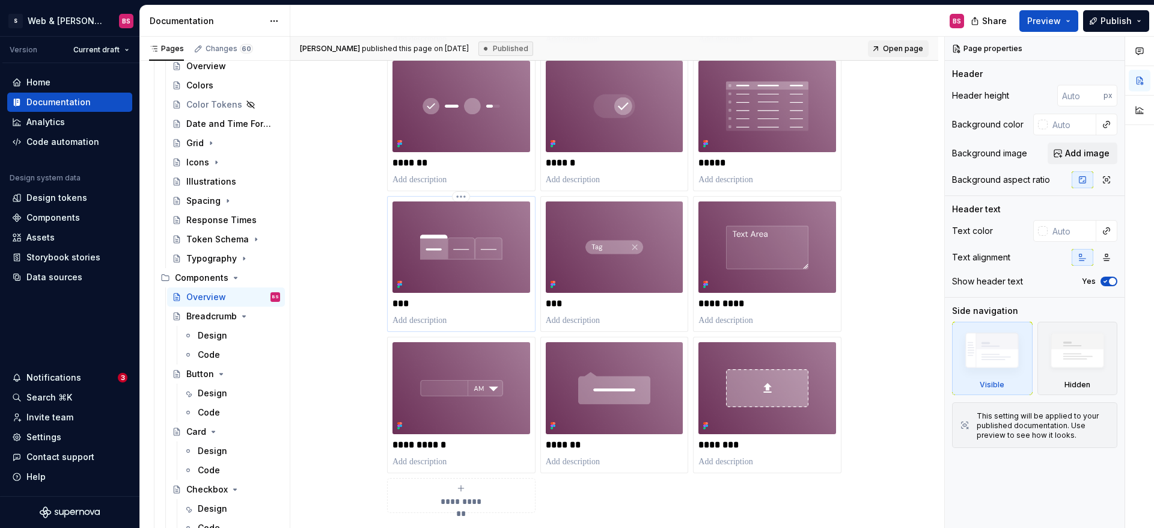
scroll to position [1464, 0]
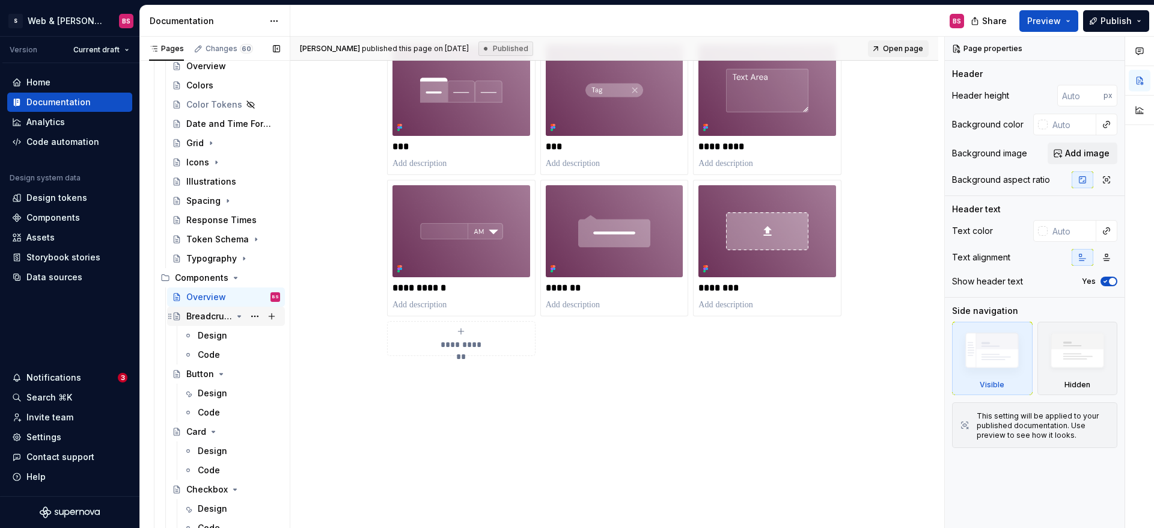
click at [242, 314] on icon "Page tree" at bounding box center [239, 316] width 10 height 10
click at [225, 320] on div "Breadcrumb" at bounding box center [209, 316] width 46 height 12
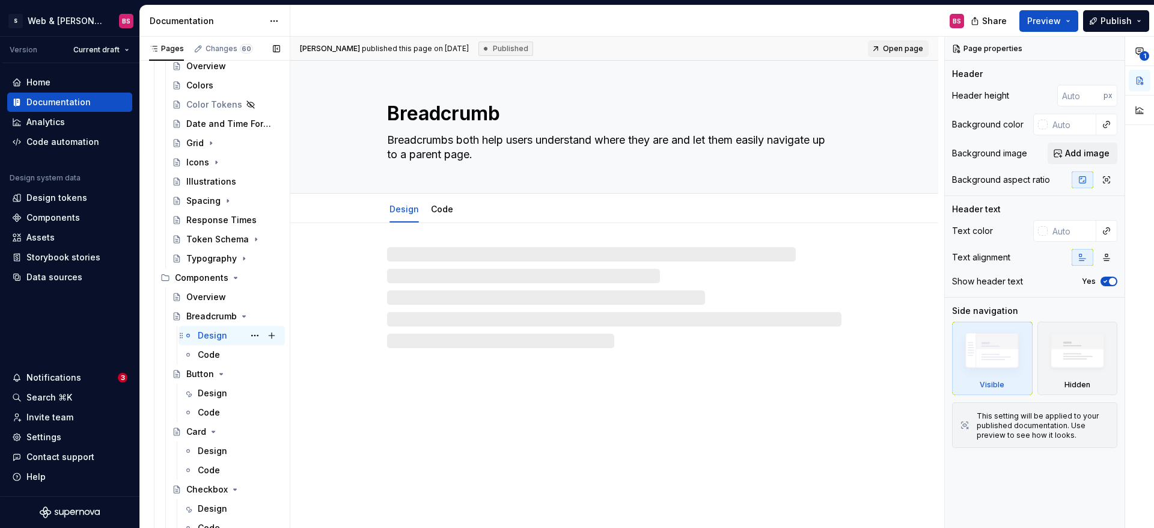
click at [216, 338] on div "Design" at bounding box center [212, 335] width 29 height 12
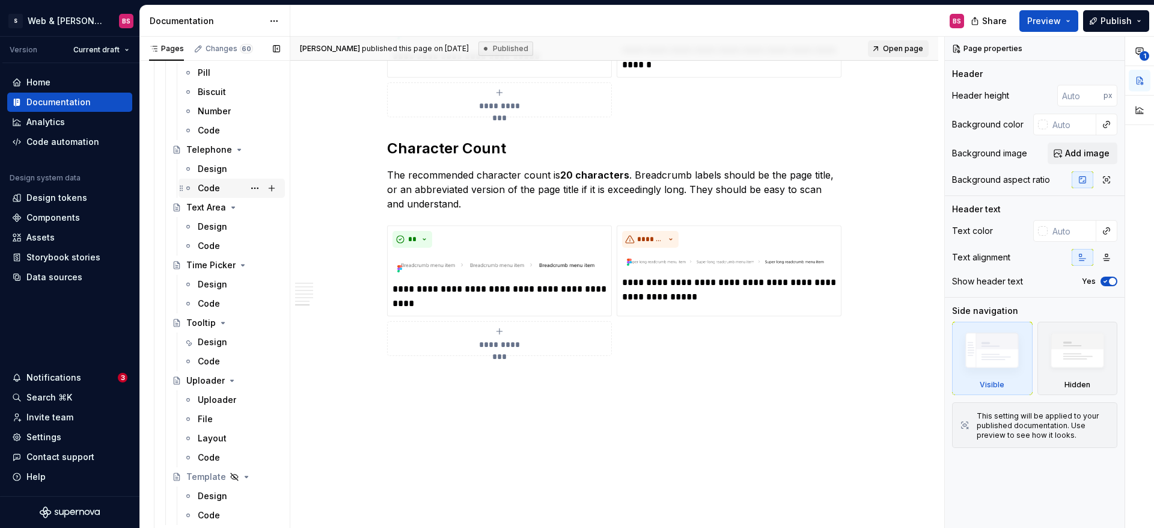
scroll to position [2190, 0]
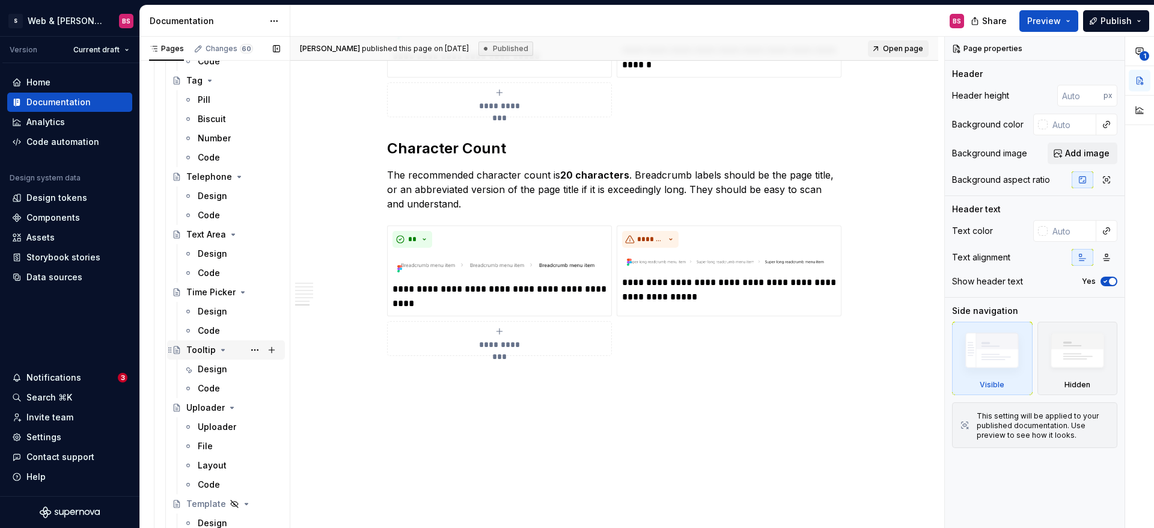
click at [218, 348] on icon "Page tree" at bounding box center [223, 350] width 10 height 10
click at [222, 353] on icon "Page tree" at bounding box center [223, 350] width 10 height 10
click at [221, 366] on div "Design" at bounding box center [212, 369] width 29 height 12
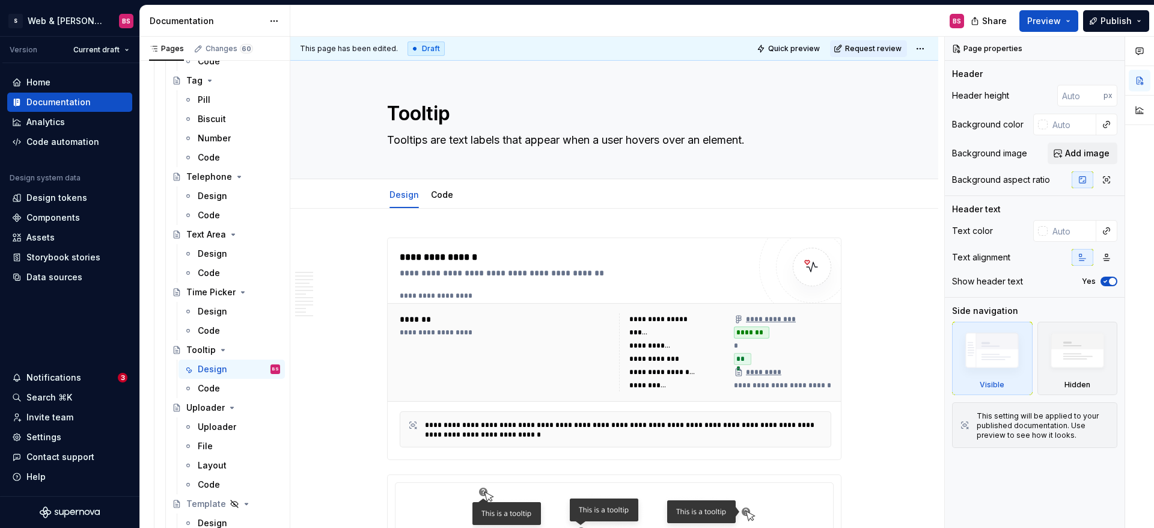
click at [929, 48] on html "S Web & [PERSON_NAME] Systems BS Version Current draft Home Documentation Analy…" at bounding box center [577, 264] width 1154 height 528
click at [955, 88] on div "Open preview" at bounding box center [979, 91] width 78 height 12
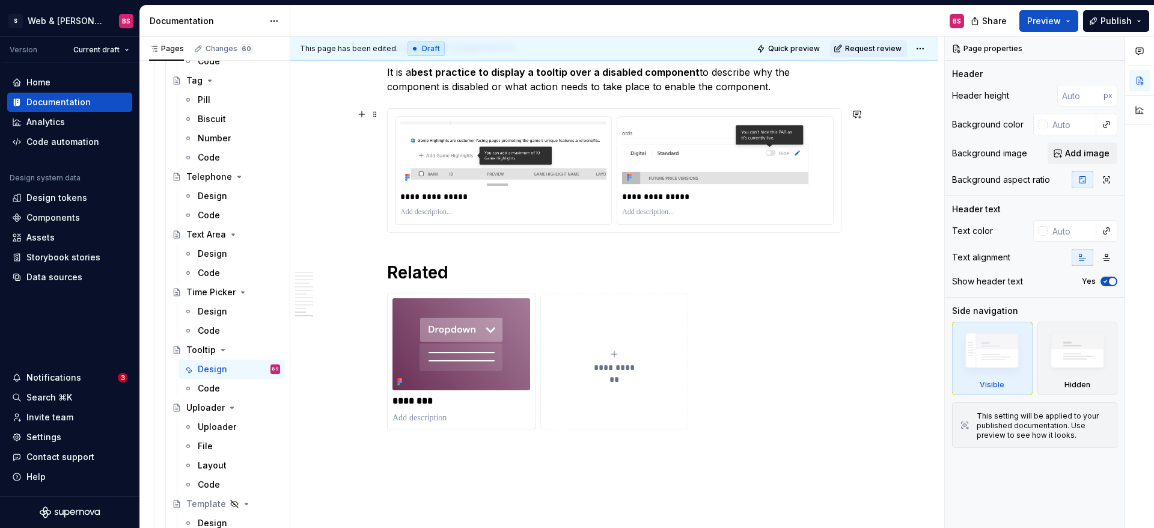
scroll to position [4165, 0]
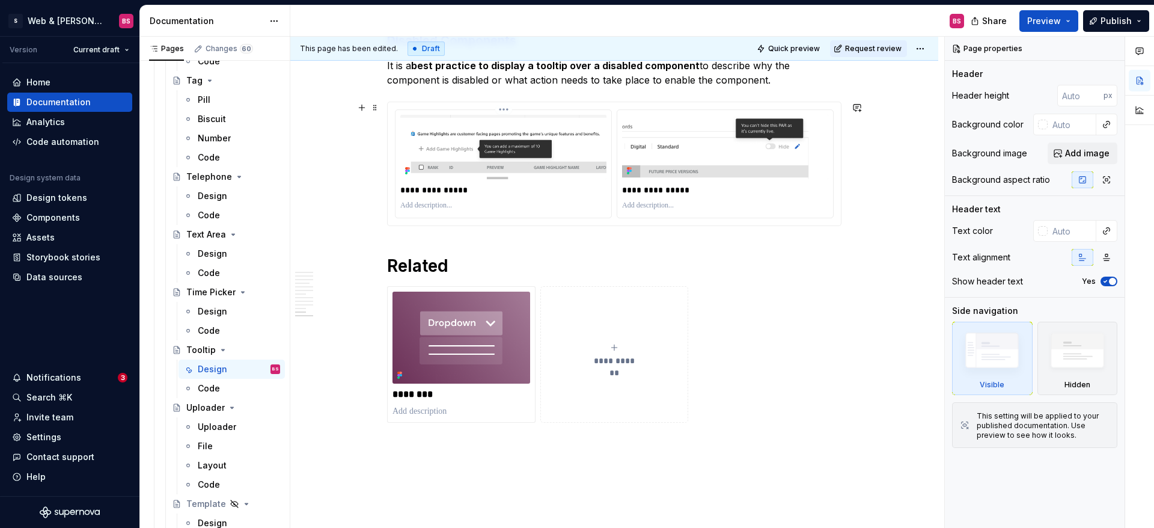
click at [439, 195] on p "**********" at bounding box center [503, 190] width 206 height 12
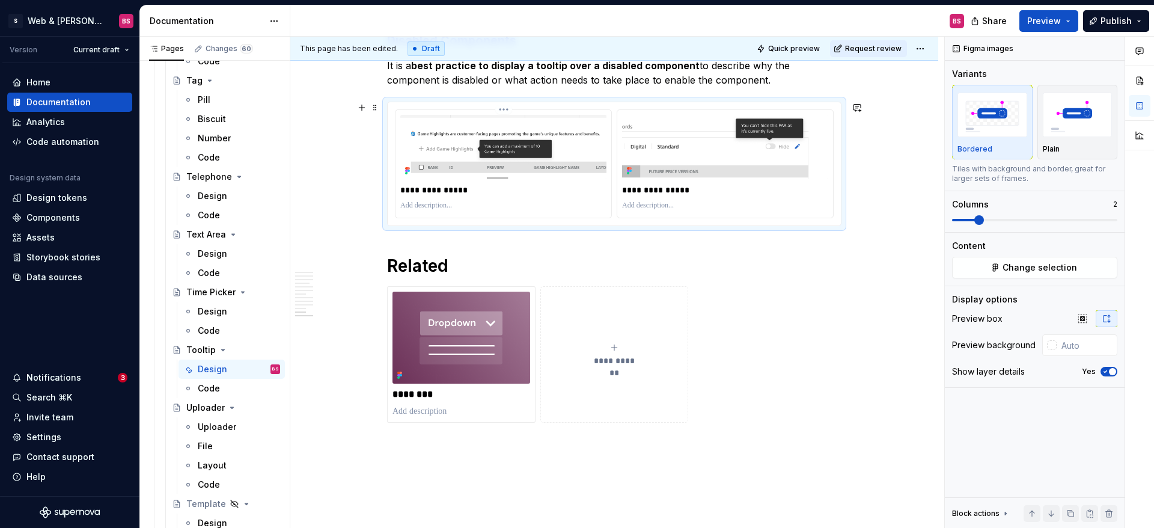
click at [443, 191] on p "**********" at bounding box center [503, 190] width 206 height 12
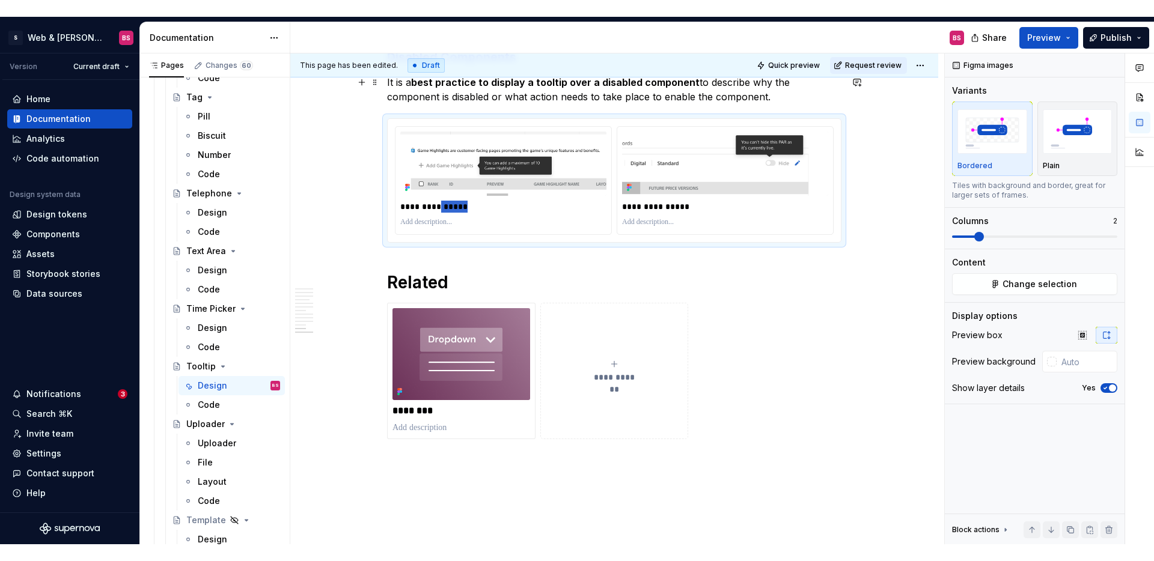
scroll to position [4091, 0]
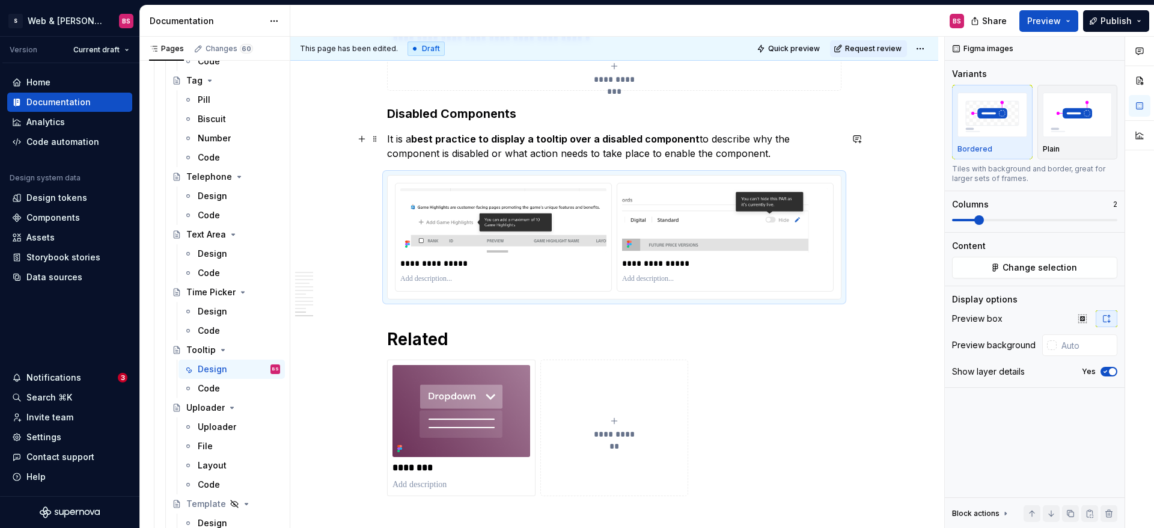
click at [724, 151] on p "It is a best practice to display a tooltip over a disabled component to describ…" at bounding box center [614, 146] width 454 height 29
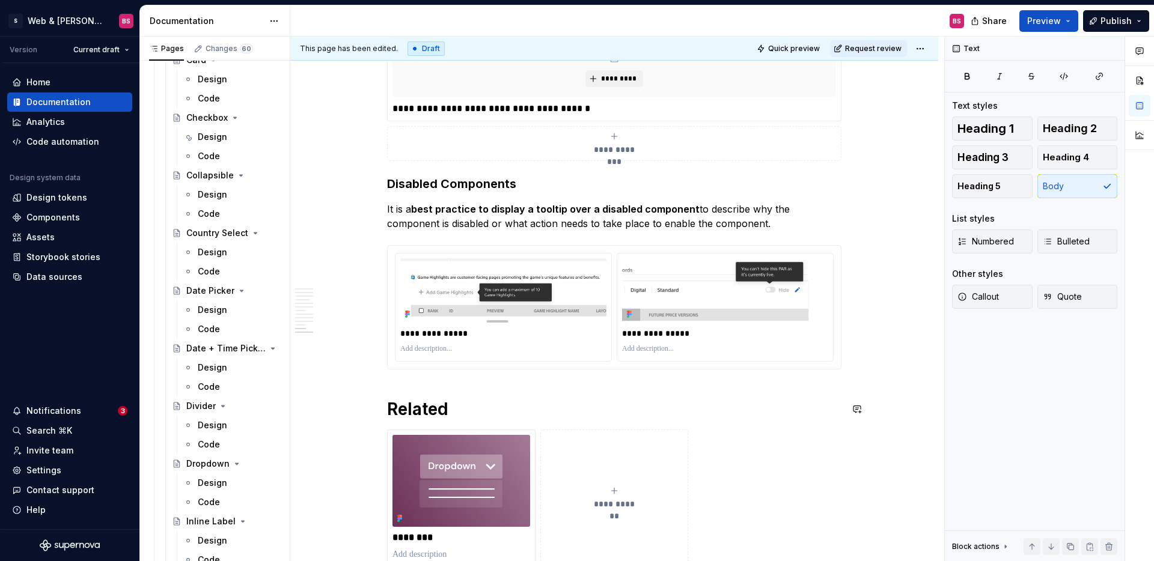
scroll to position [4029, 0]
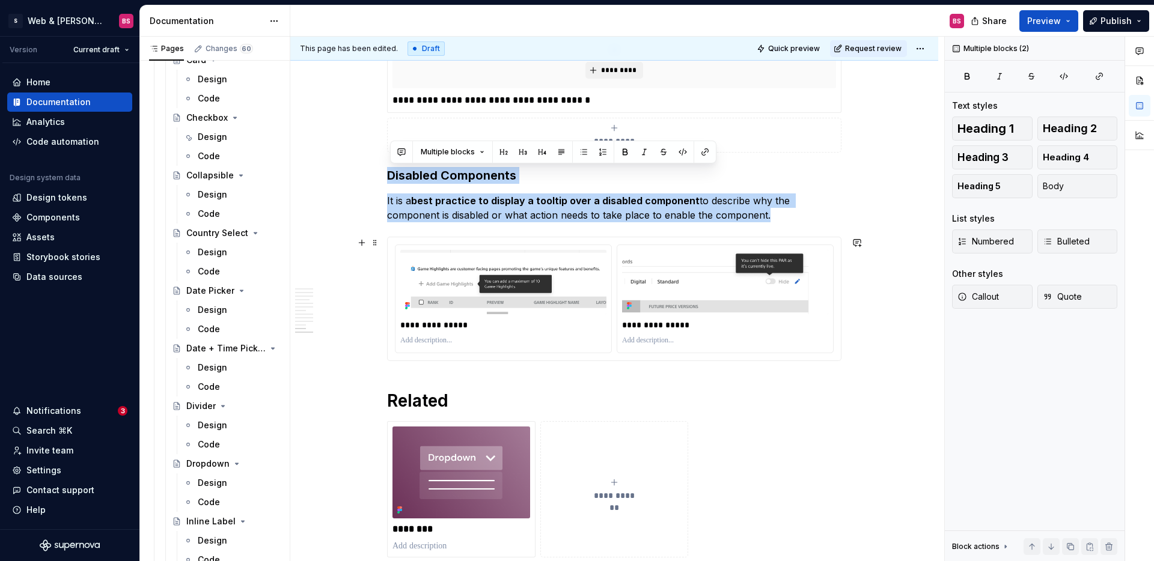
drag, startPoint x: 391, startPoint y: 174, endPoint x: 842, endPoint y: 354, distance: 486.1
copy div "Disabled Components It is a best practice to display a tooltip over a disabled …"
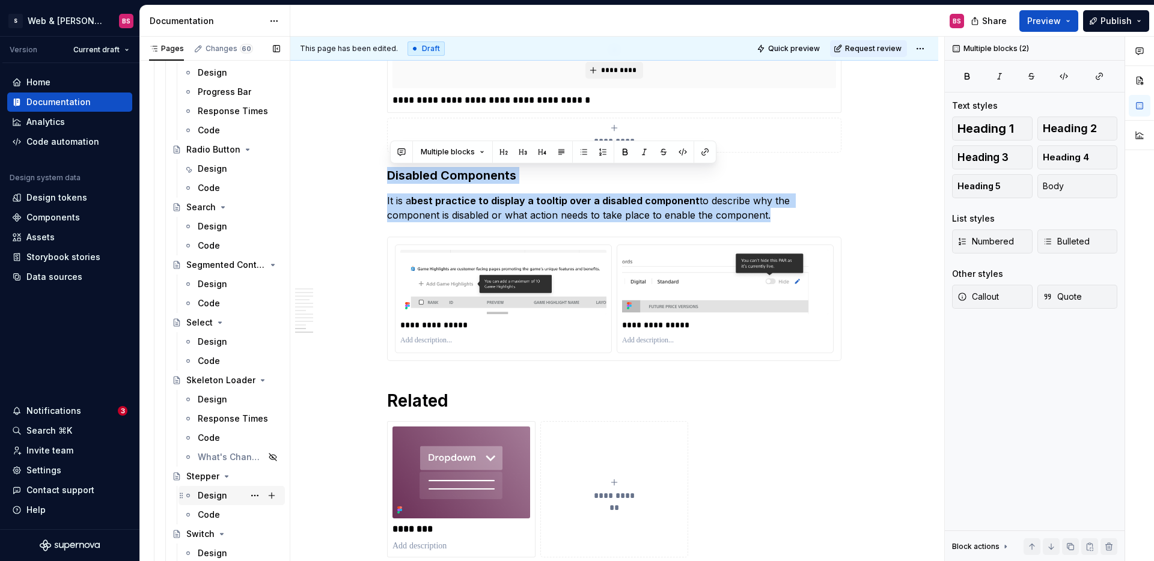
scroll to position [1600, 0]
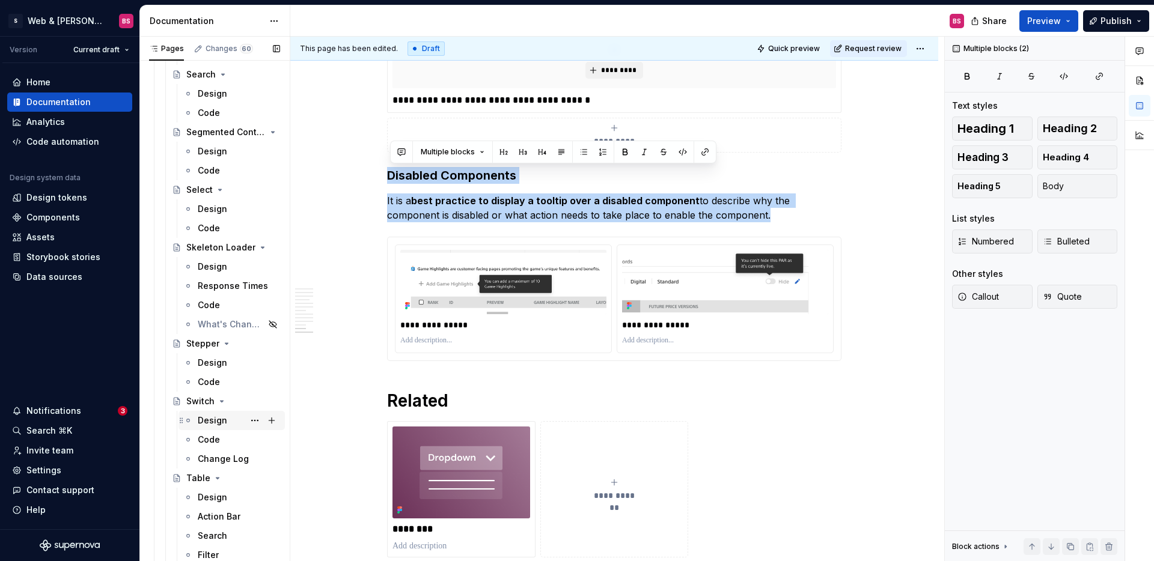
click at [207, 423] on div "Design" at bounding box center [212, 421] width 29 height 12
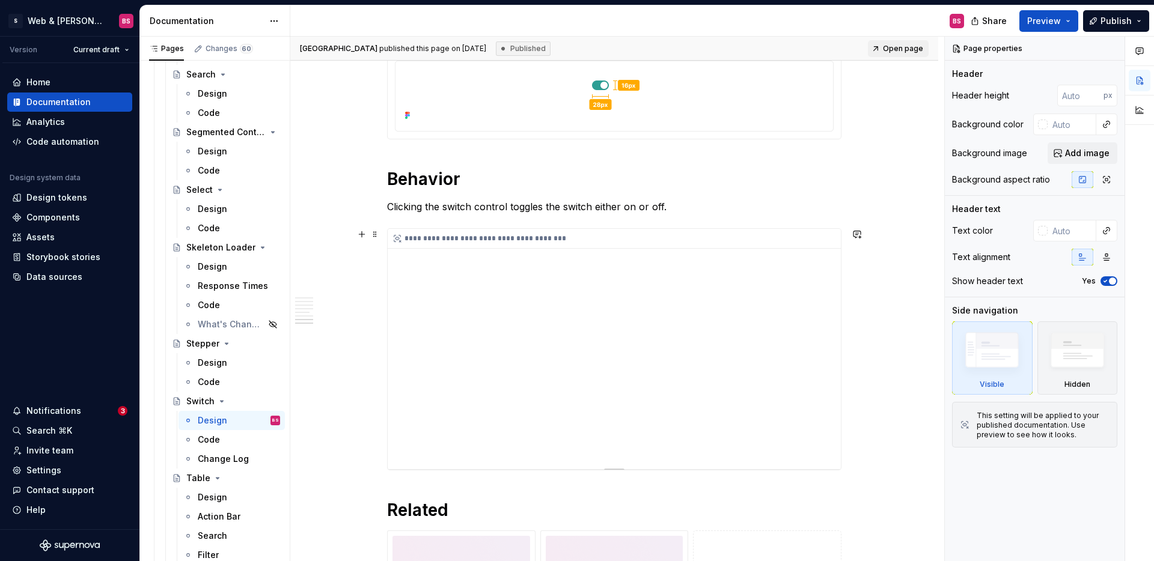
scroll to position [1757, 0]
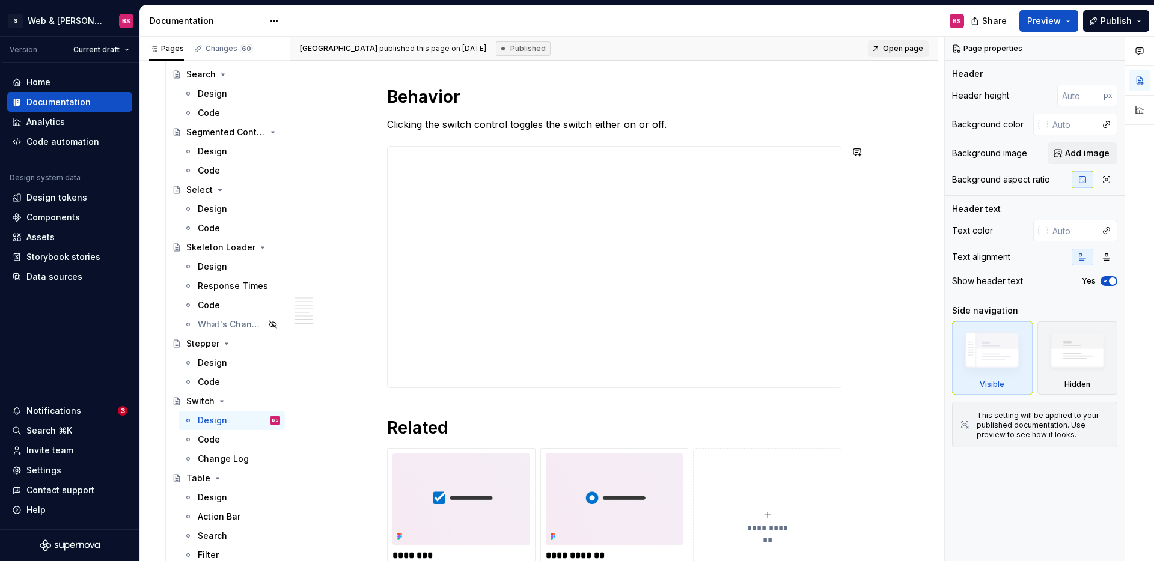
click at [390, 419] on strong "Related" at bounding box center [417, 428] width 61 height 20
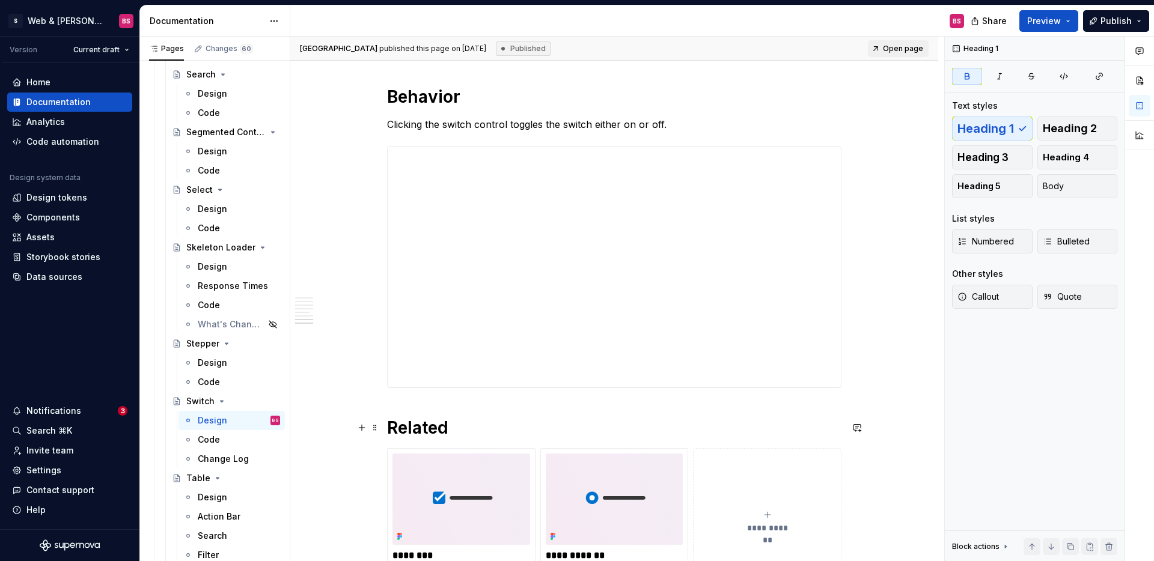
click at [391, 427] on strong "Related" at bounding box center [417, 428] width 61 height 20
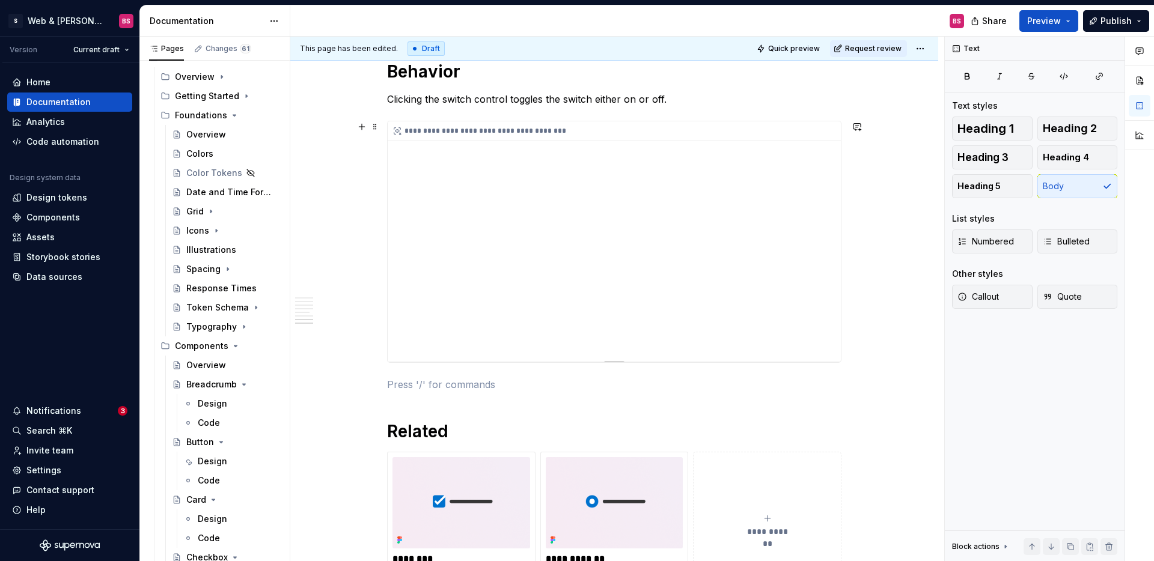
scroll to position [1782, 0]
type textarea "*"
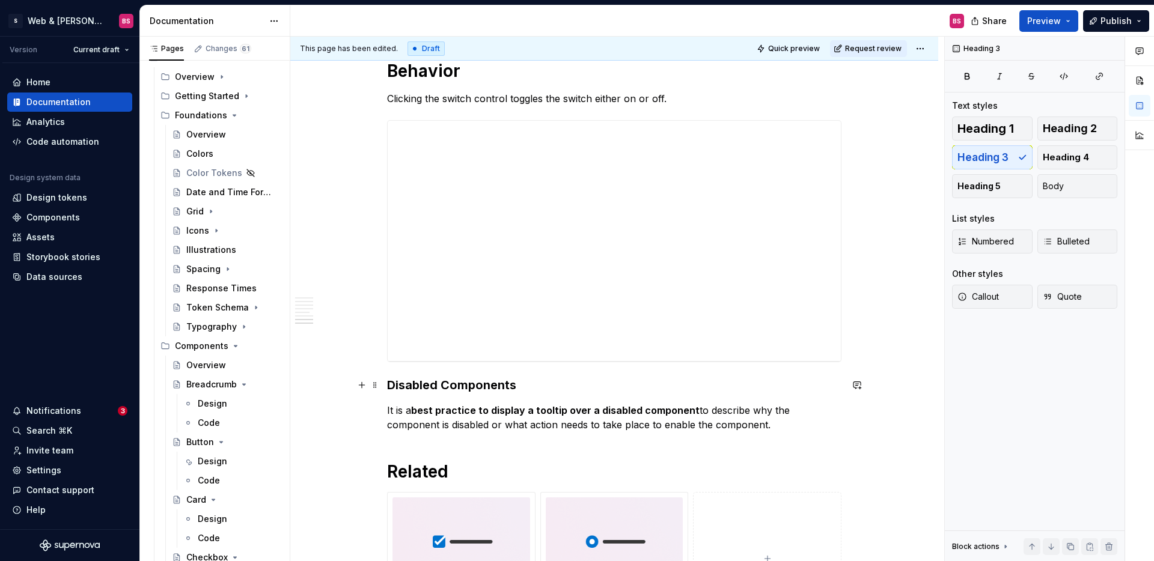
click at [508, 390] on h3 "Disabled Components" at bounding box center [614, 385] width 454 height 17
click at [509, 390] on h3 "Disabled Components" at bounding box center [614, 385] width 454 height 17
click at [651, 411] on strong "best practice to display a tooltip over a disabled component" at bounding box center [555, 411] width 289 height 12
click at [652, 411] on strong "best practice to display a tooltip over a disabled component" at bounding box center [555, 411] width 289 height 12
click at [782, 411] on p "It is a best practice to display a tooltip over a disabled switch to describe w…" at bounding box center [614, 417] width 454 height 29
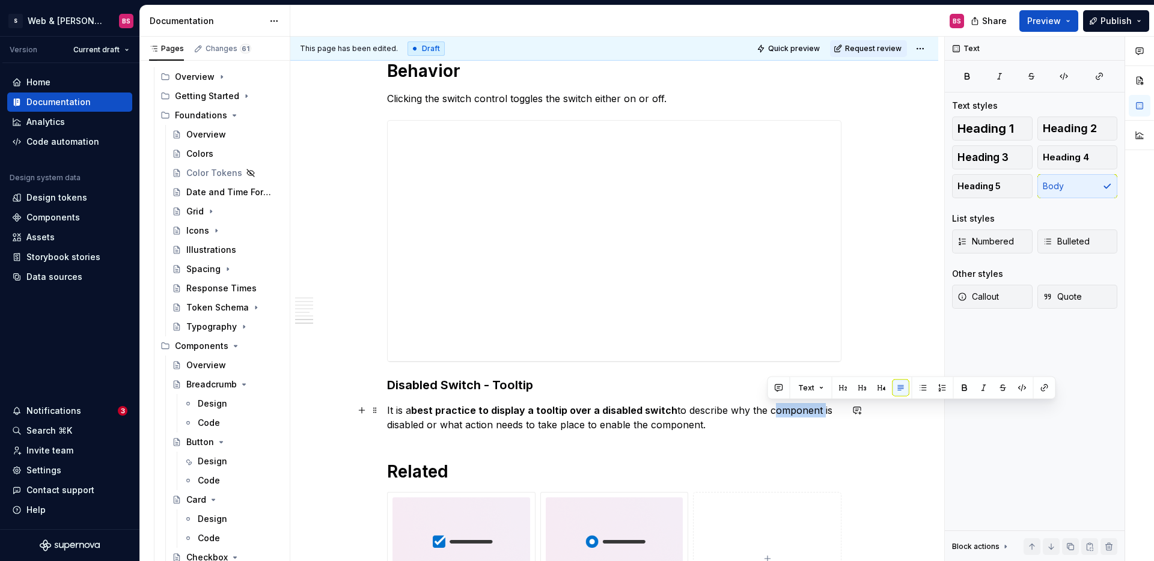
click at [782, 411] on p "It is a best practice to display a tooltip over a disabled switch to describe w…" at bounding box center [614, 417] width 454 height 29
click at [668, 427] on p "It is a best practice to display a tooltip over a disabled switch to describe w…" at bounding box center [614, 417] width 454 height 29
click at [686, 427] on p "It is a best practice to display a tooltip over a disabled switch to describe w…" at bounding box center [614, 417] width 454 height 29
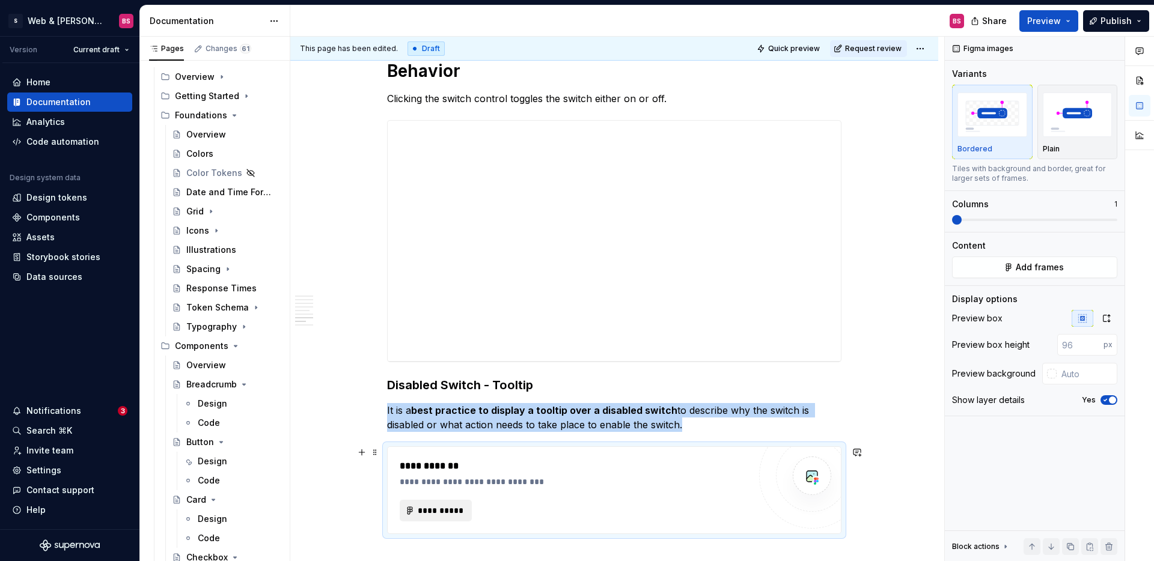
click at [436, 508] on span "**********" at bounding box center [440, 511] width 47 height 12
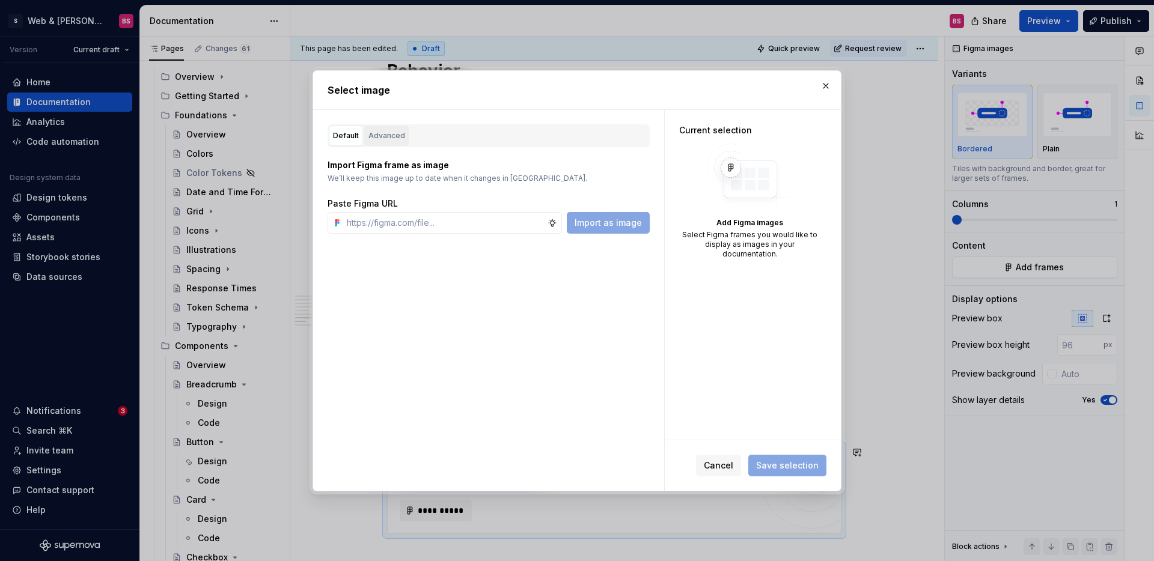
click at [377, 133] on div "Advanced" at bounding box center [386, 136] width 37 height 12
type textarea "*"
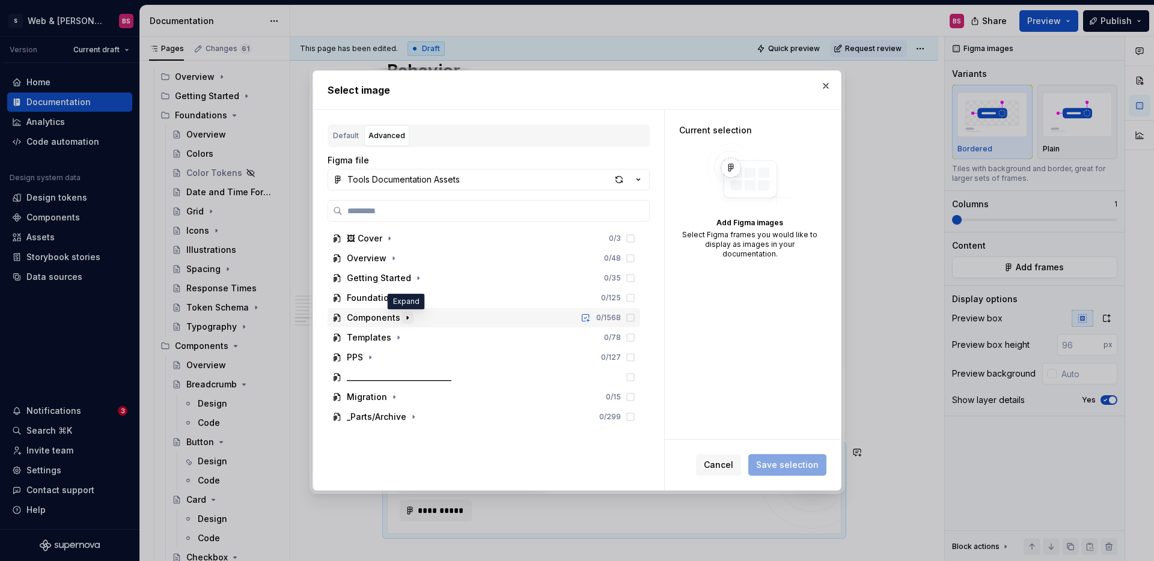
click at [403, 317] on icon "button" at bounding box center [408, 318] width 10 height 10
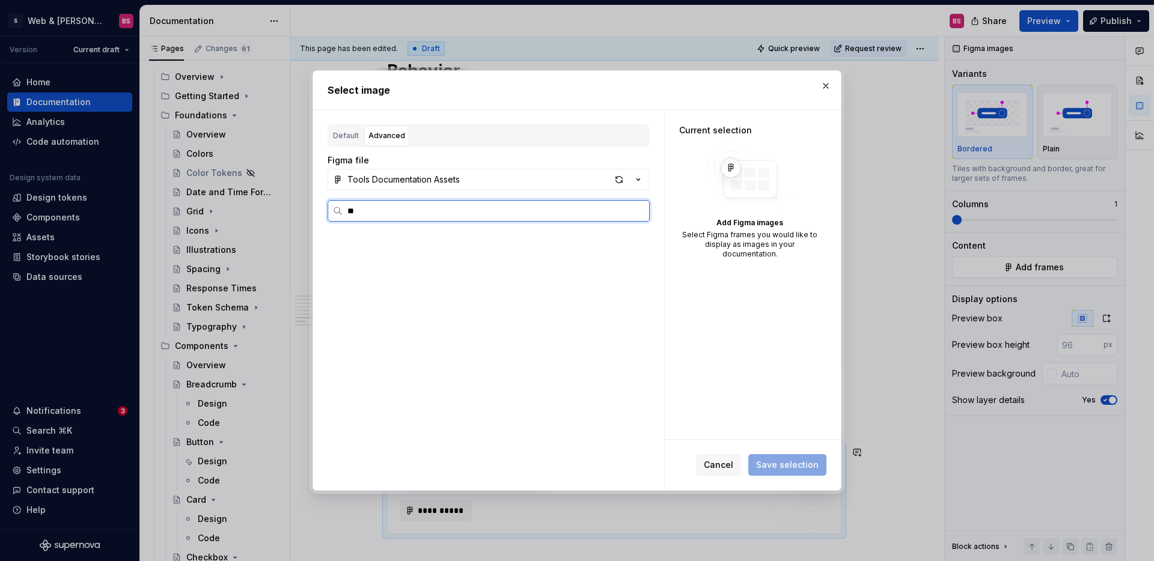
scroll to position [0, 2]
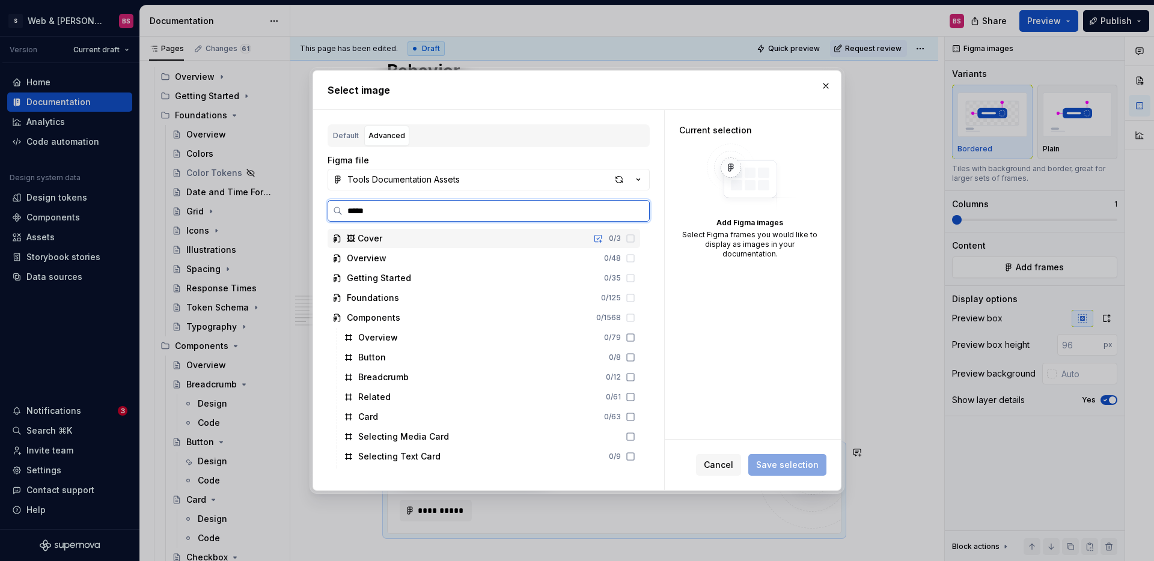
type input "******"
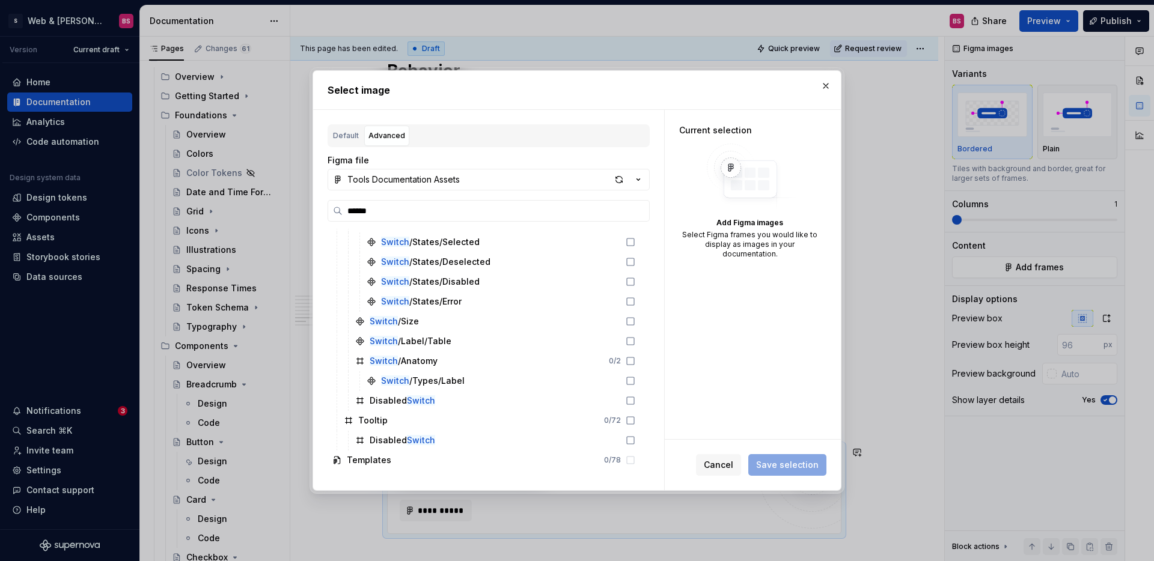
scroll to position [234, 0]
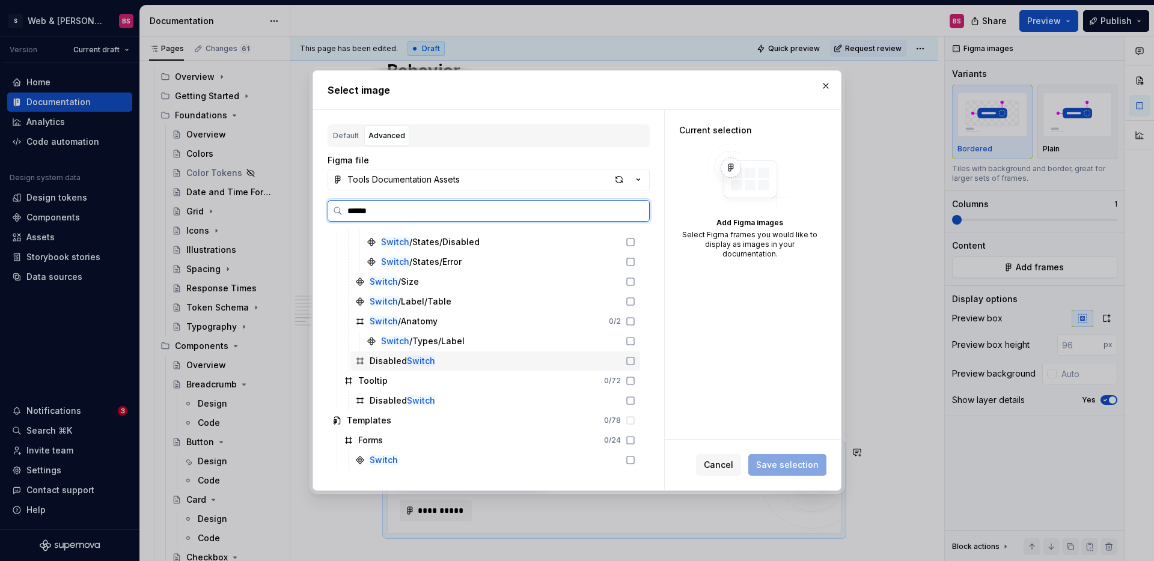
click at [353, 366] on div "Disabled Switch" at bounding box center [495, 361] width 290 height 19
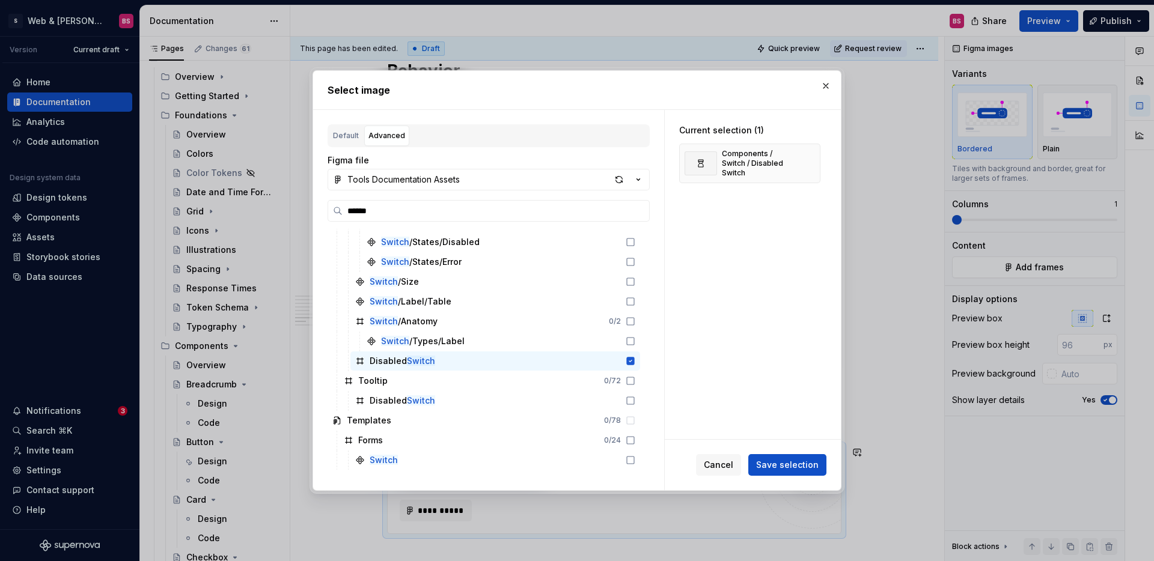
click at [786, 466] on span "Save selection" at bounding box center [787, 465] width 63 height 12
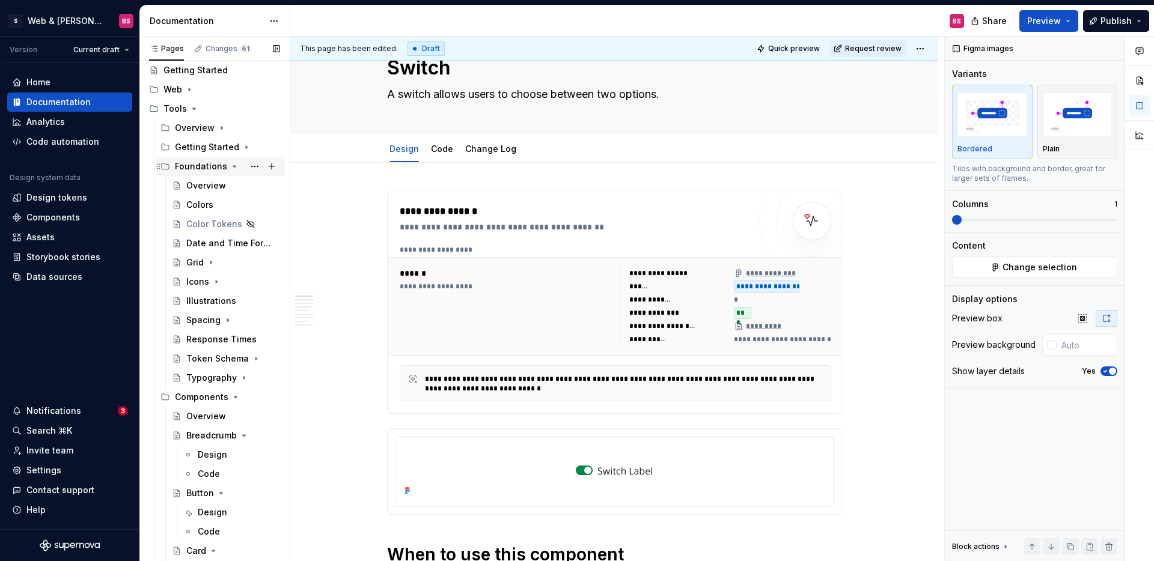
scroll to position [0, 0]
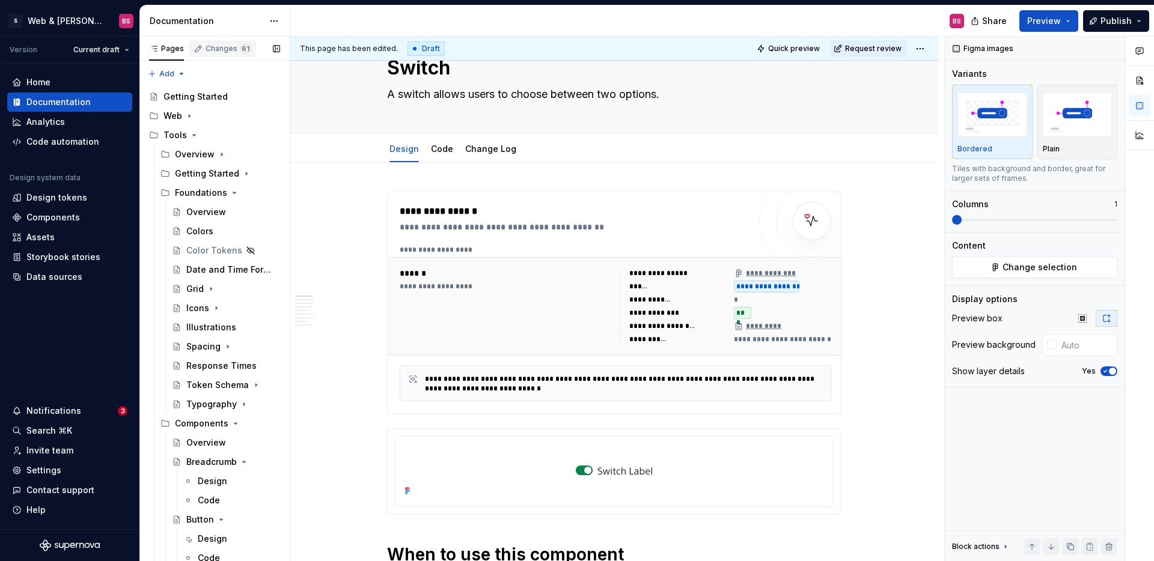
click at [240, 48] on span "61" at bounding box center [245, 49] width 11 height 10
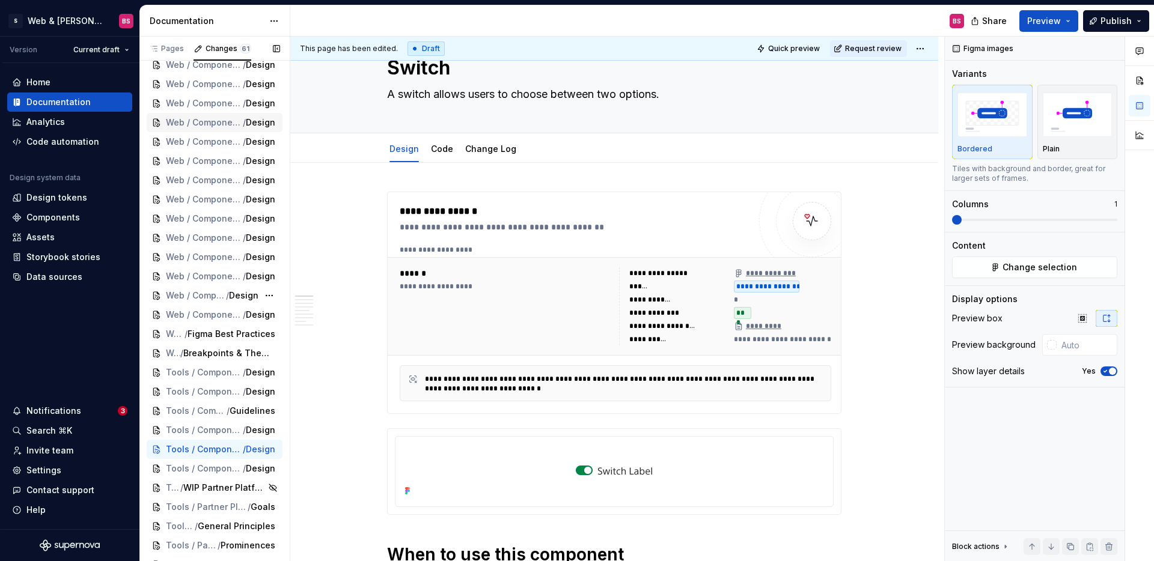
scroll to position [649, 0]
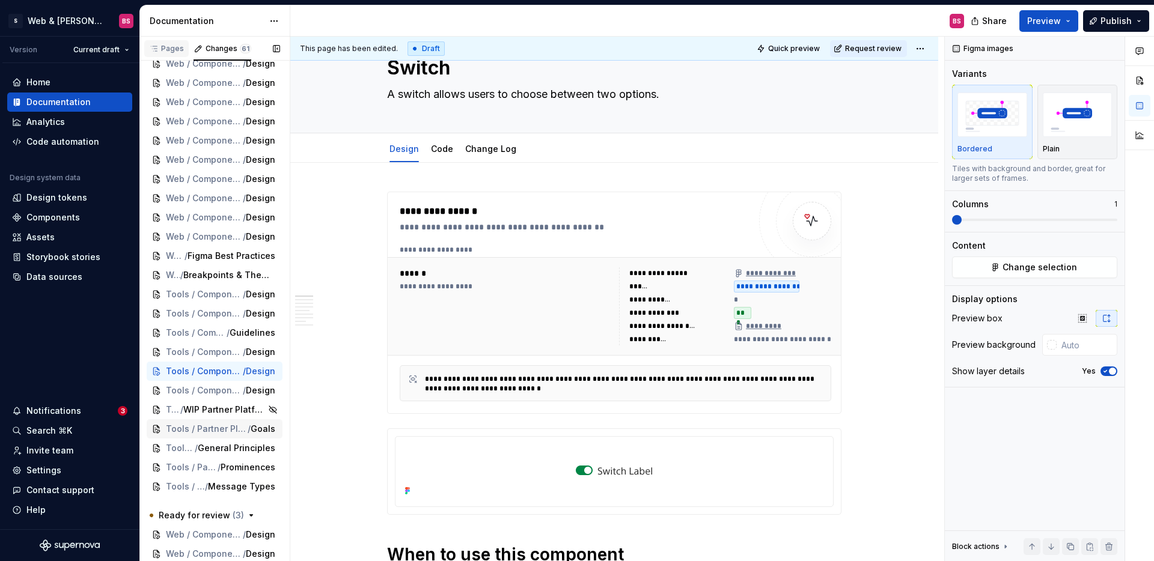
click at [165, 46] on div "Pages" at bounding box center [166, 49] width 35 height 10
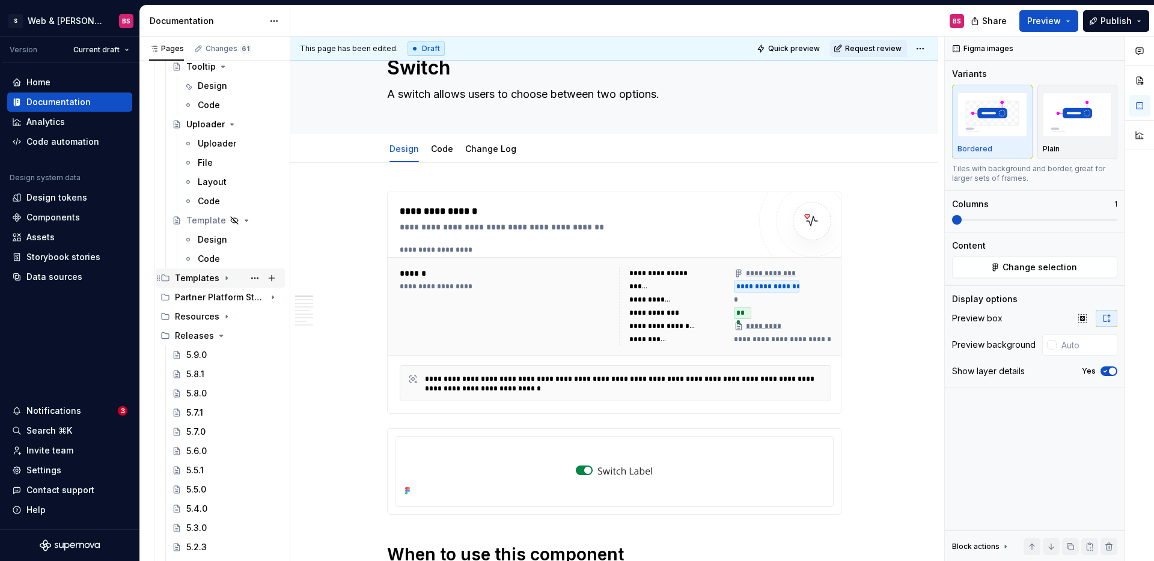
scroll to position [2539, 0]
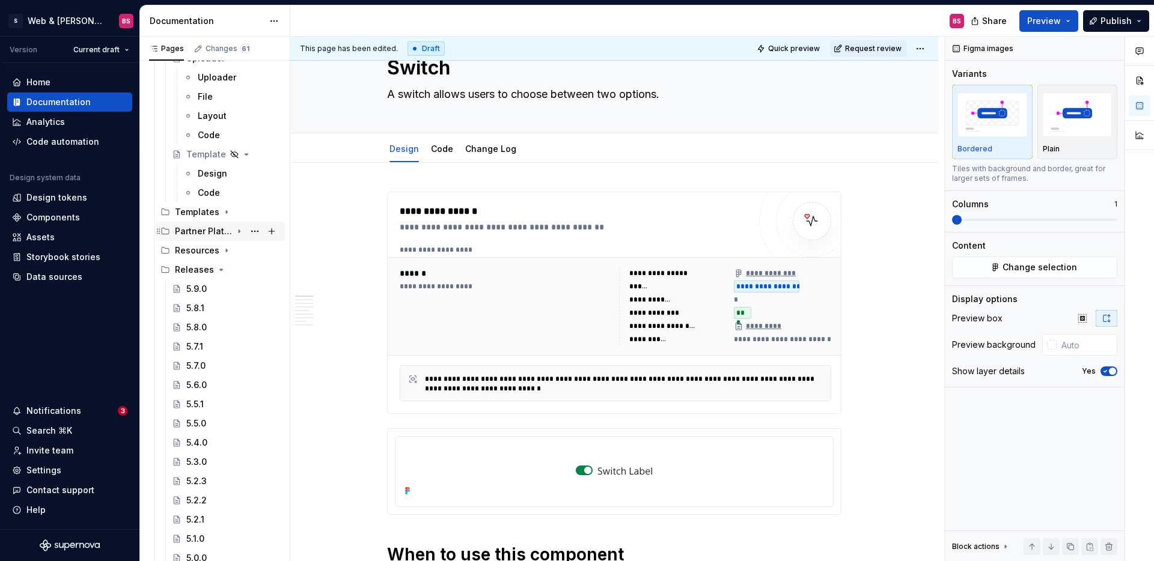
click at [242, 230] on icon "Page tree" at bounding box center [239, 232] width 10 height 10
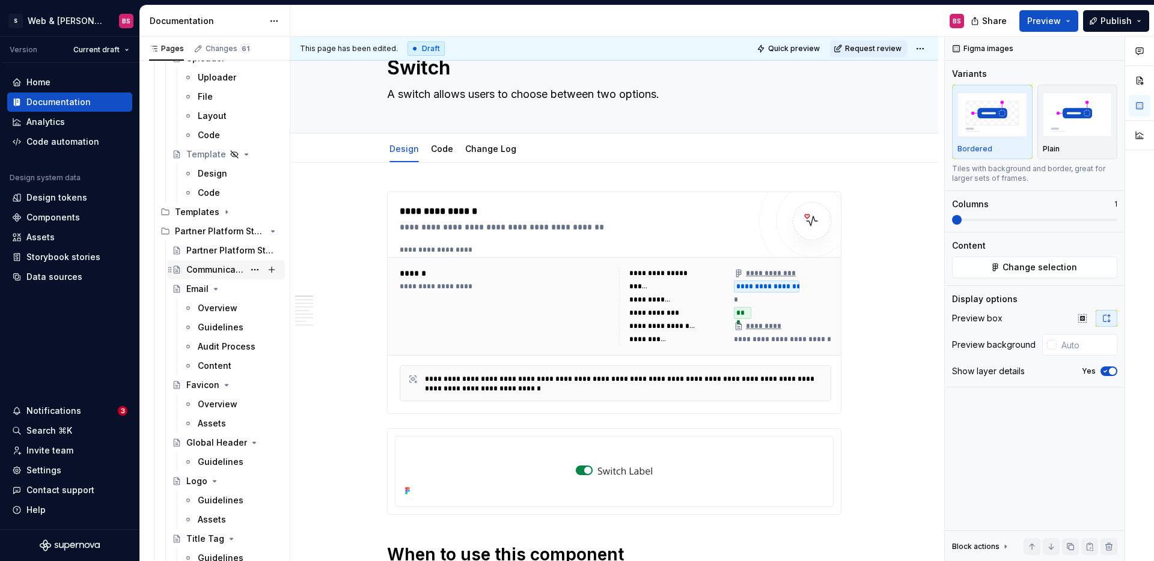
click at [194, 269] on div "Communication Strategy" at bounding box center [215, 270] width 58 height 12
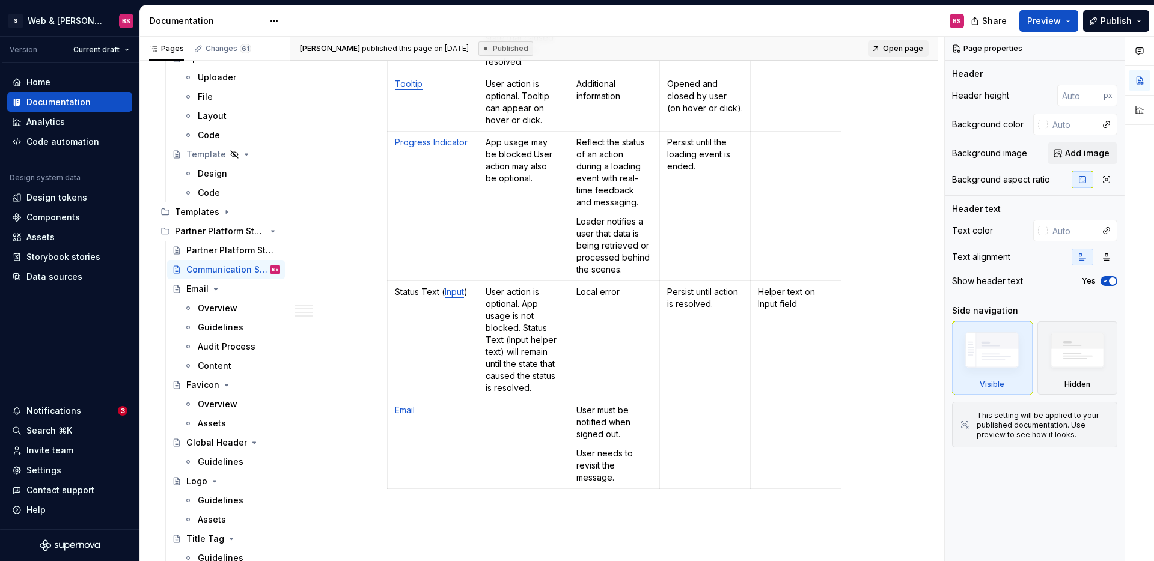
scroll to position [1782, 0]
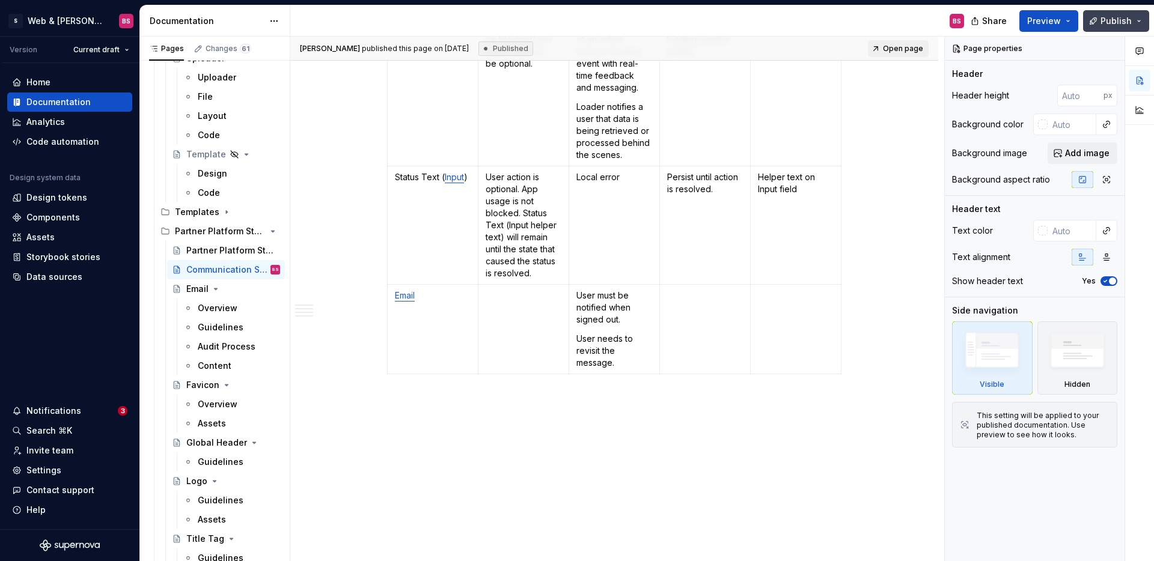
click at [1139, 19] on button "Publish" at bounding box center [1116, 21] width 66 height 22
click at [816, 21] on div "BS" at bounding box center [631, 20] width 683 height 31
click at [1140, 20] on button "Publish" at bounding box center [1116, 21] width 66 height 22
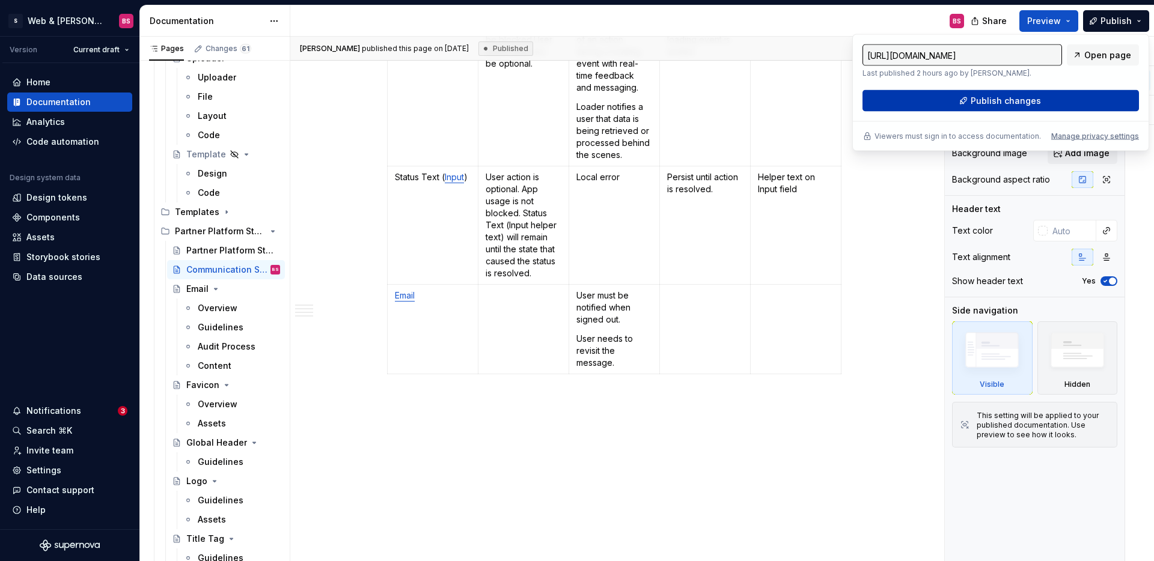
click at [1025, 100] on span "Publish changes" at bounding box center [1006, 101] width 70 height 12
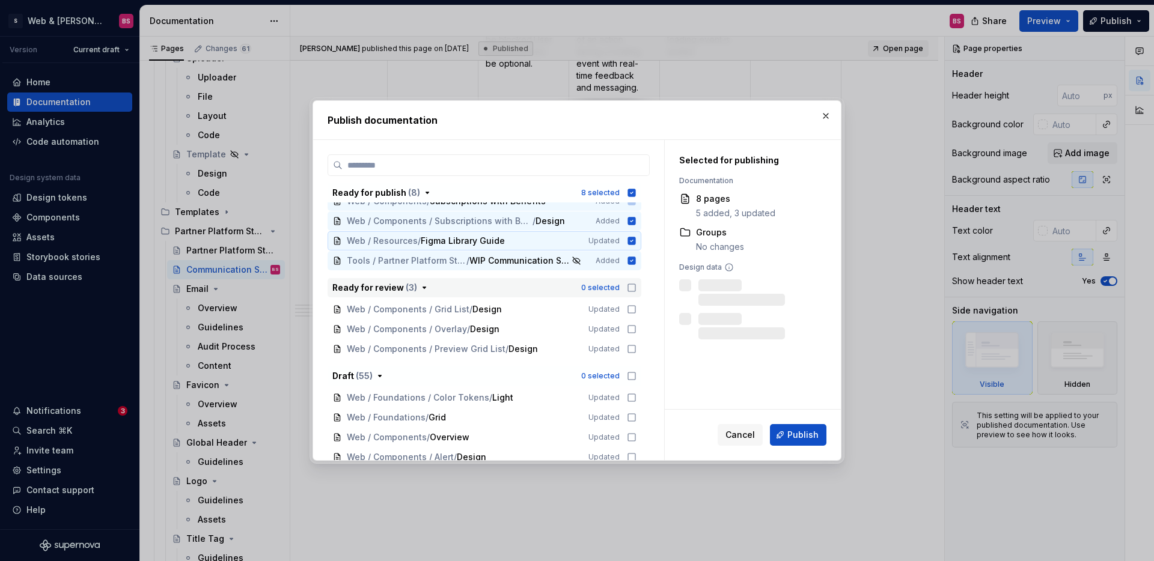
scroll to position [97, 0]
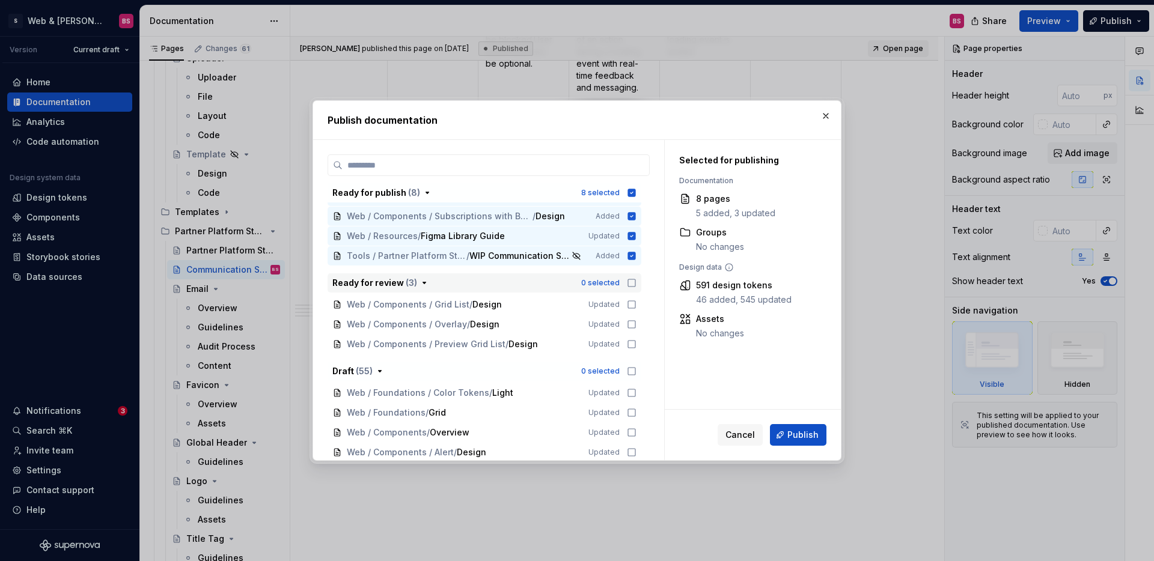
click at [637, 284] on icon "button" at bounding box center [632, 283] width 10 height 10
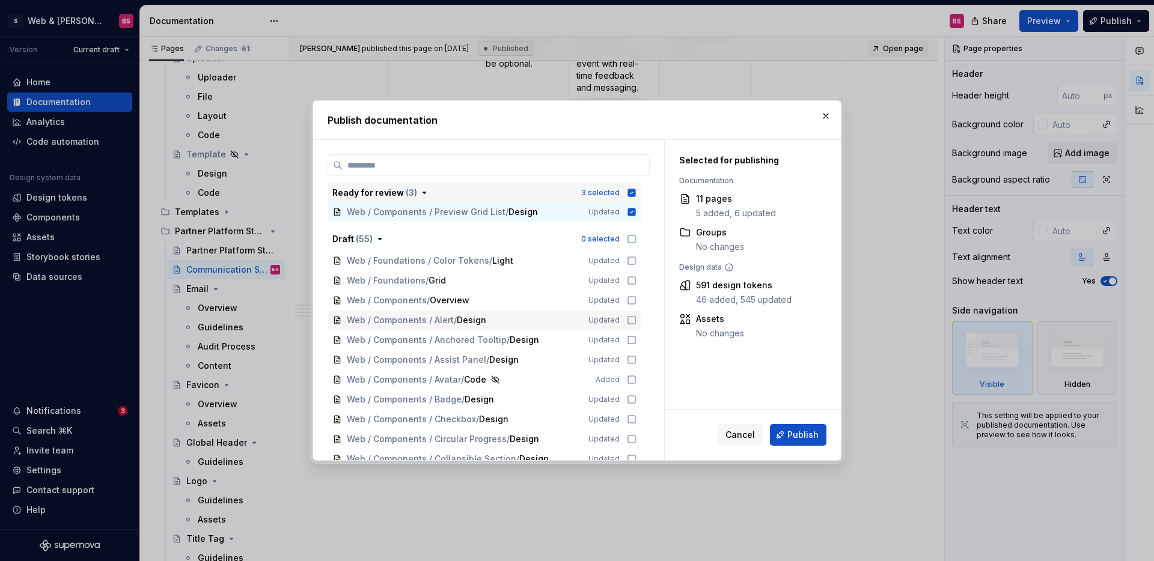
scroll to position [240, 0]
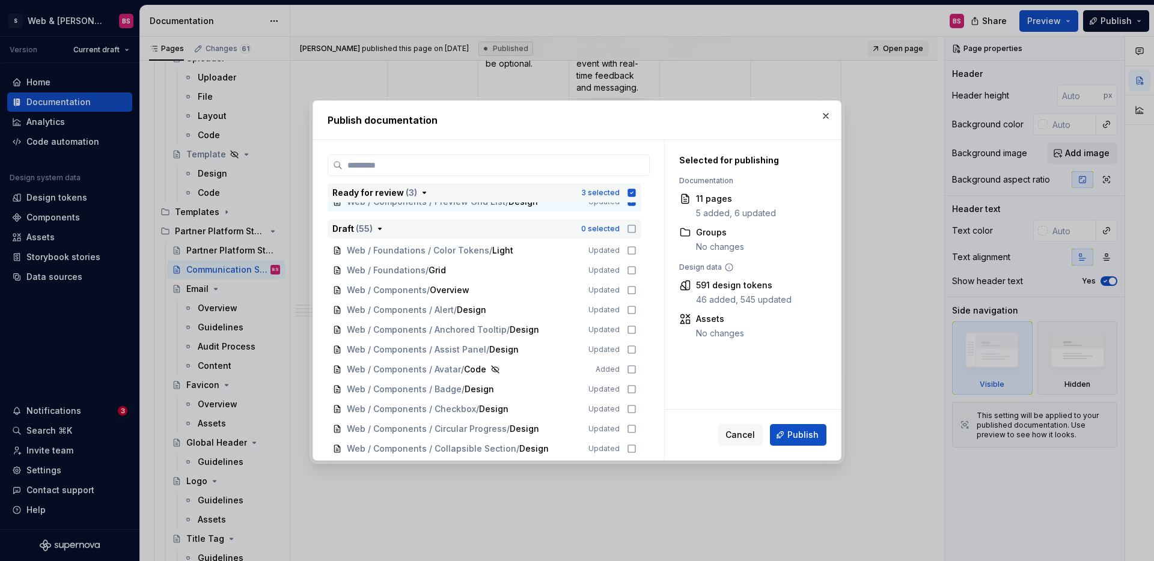
click at [637, 229] on icon "button" at bounding box center [632, 229] width 10 height 10
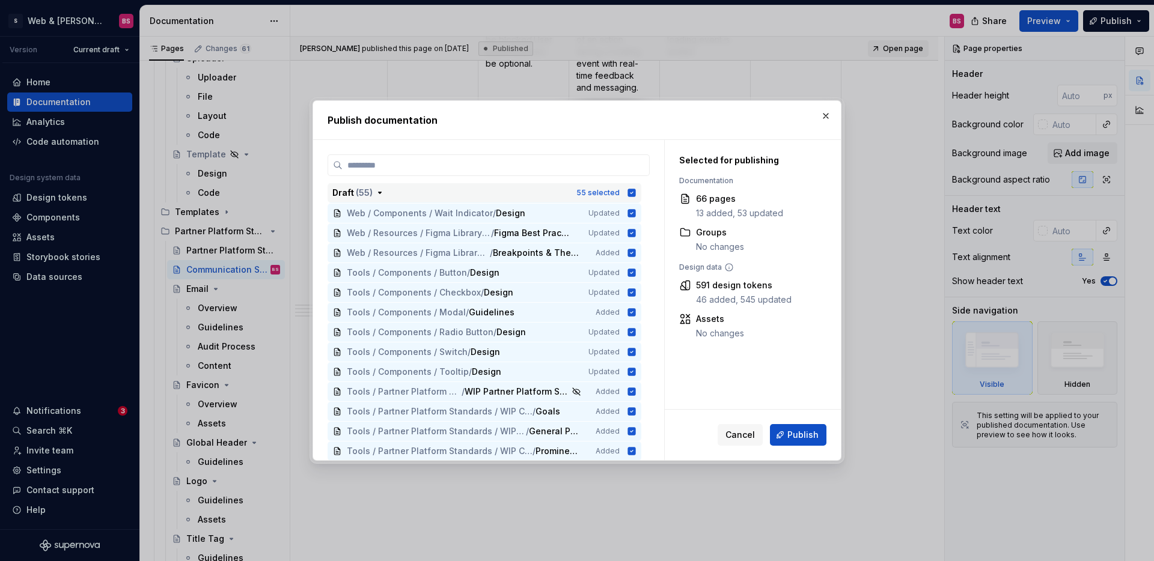
scroll to position [1111, 0]
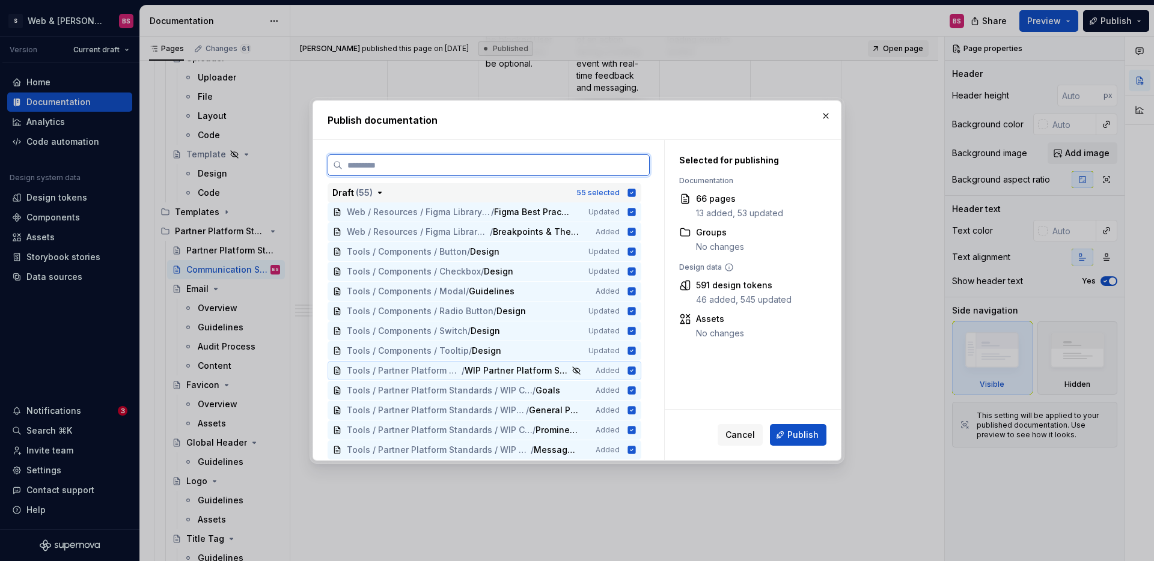
click at [637, 370] on icon at bounding box center [632, 371] width 10 height 10
click at [636, 392] on icon at bounding box center [632, 391] width 8 height 8
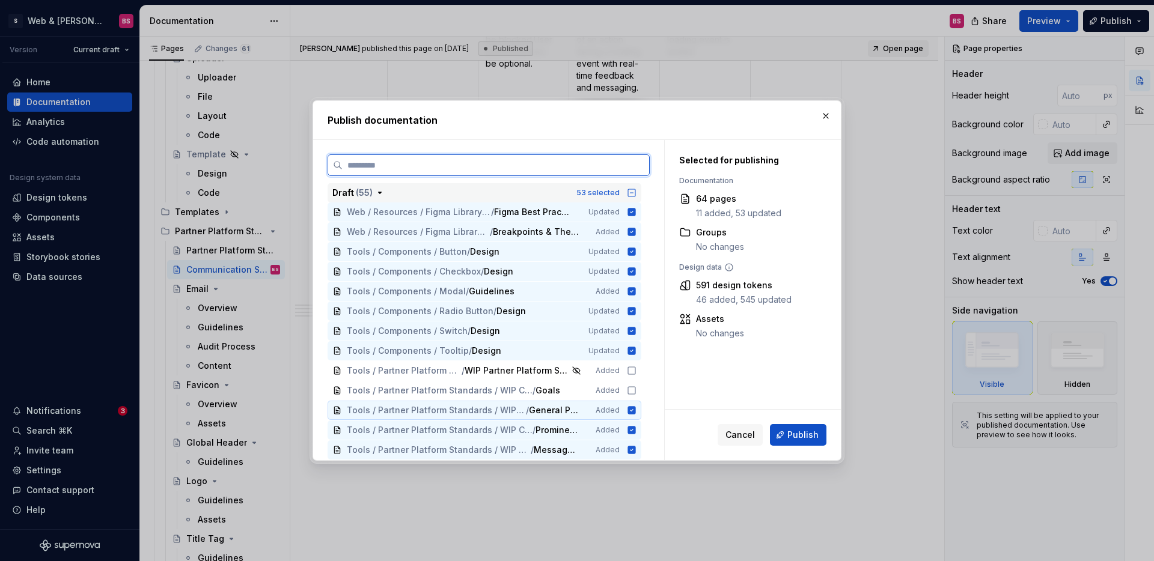
click at [636, 412] on icon at bounding box center [632, 410] width 8 height 8
drag, startPoint x: 640, startPoint y: 432, endPoint x: 637, endPoint y: 446, distance: 14.6
click at [636, 432] on icon at bounding box center [632, 430] width 8 height 8
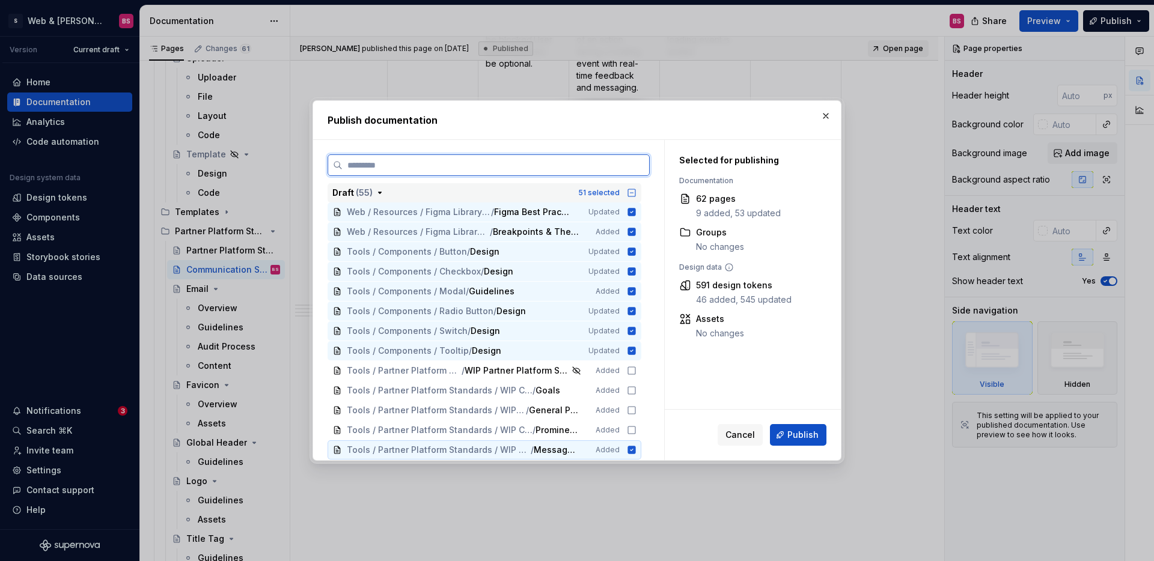
click at [636, 450] on icon at bounding box center [632, 450] width 8 height 8
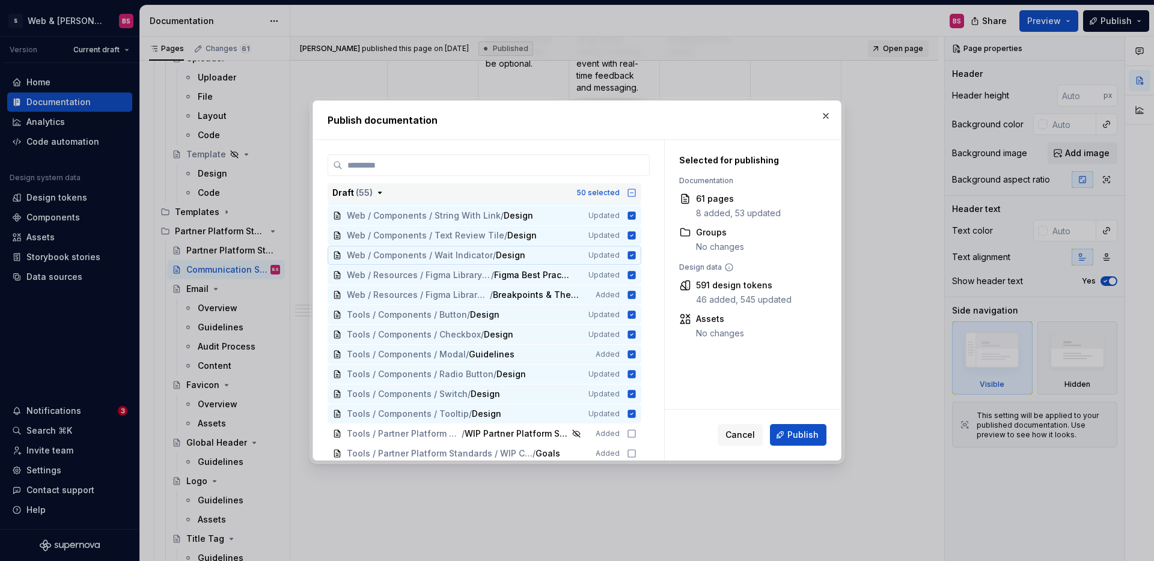
scroll to position [1051, 0]
click at [808, 432] on span "Publish" at bounding box center [802, 435] width 31 height 12
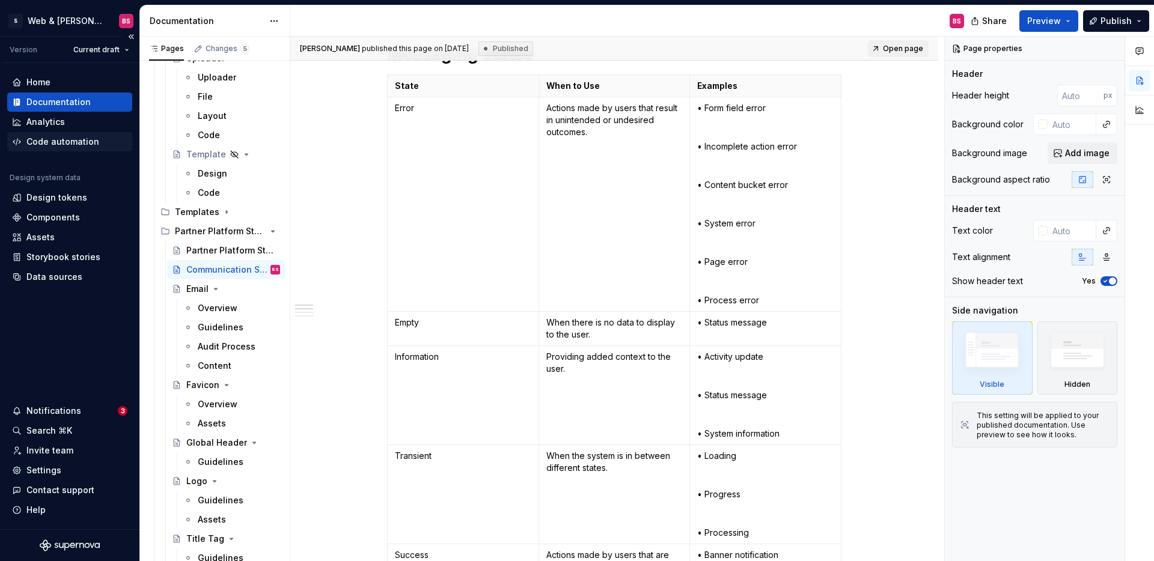
scroll to position [0, 0]
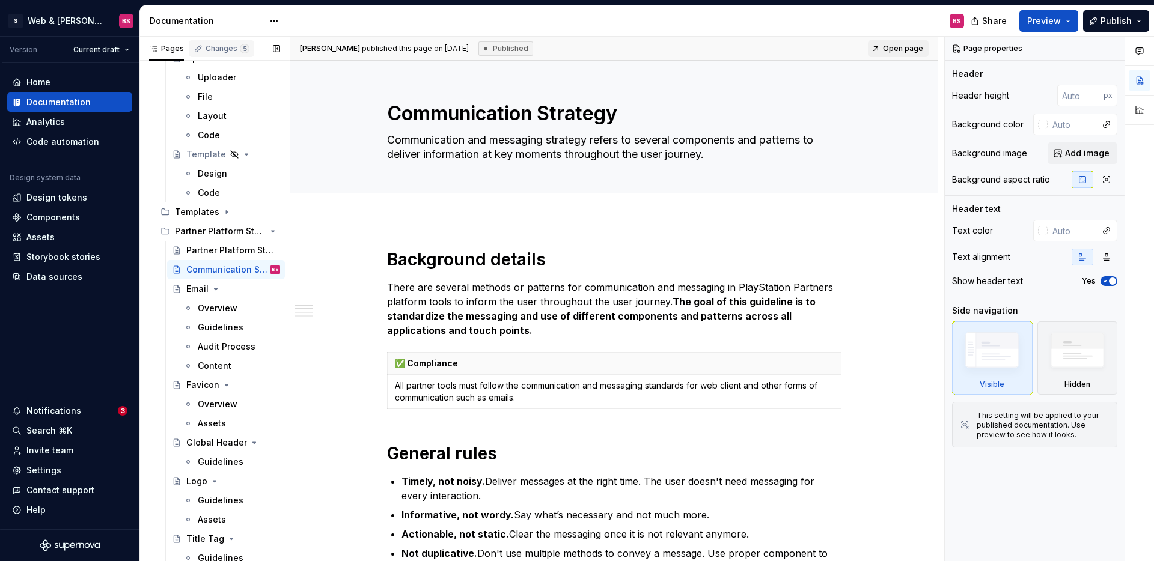
click at [226, 48] on div "Changes 5" at bounding box center [228, 49] width 44 height 10
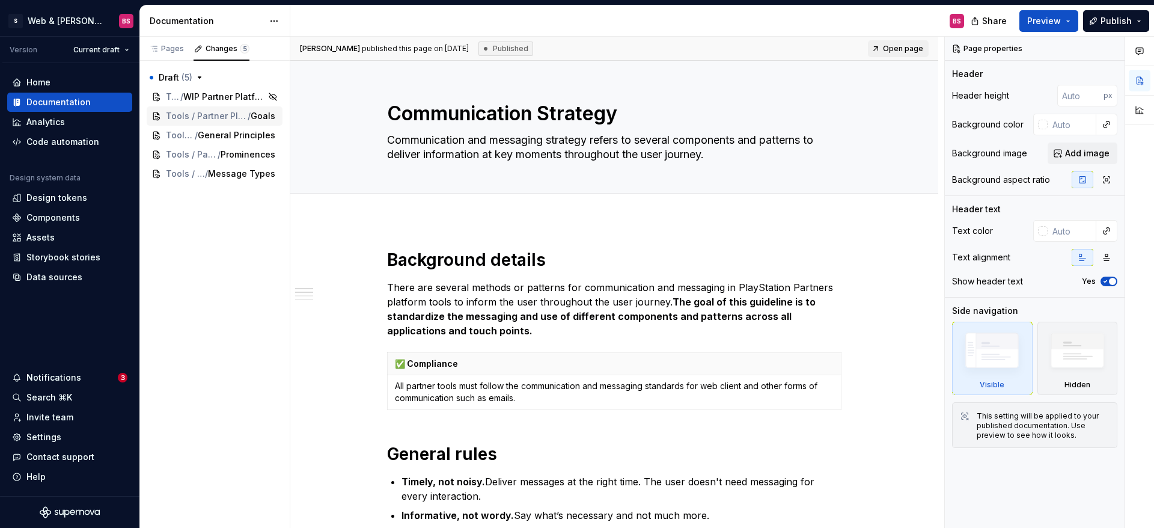
type textarea "*"
